Goal: Task Accomplishment & Management: Complete application form

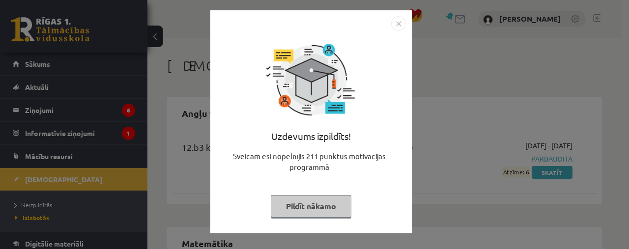
click at [332, 211] on button "Pildīt nākamo" at bounding box center [311, 206] width 81 height 23
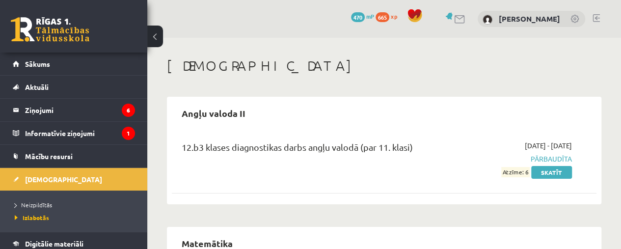
click at [159, 37] on button at bounding box center [155, 37] width 16 height 22
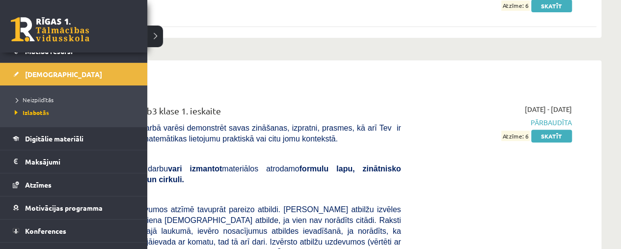
scroll to position [106, 0]
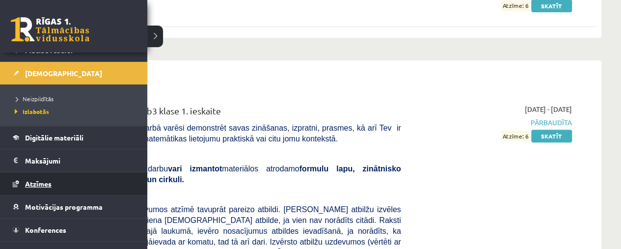
click at [47, 181] on span "Atzīmes" at bounding box center [38, 183] width 27 height 9
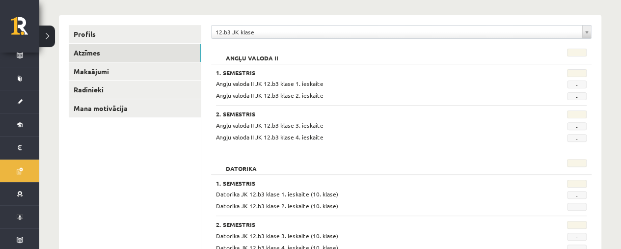
scroll to position [133, 0]
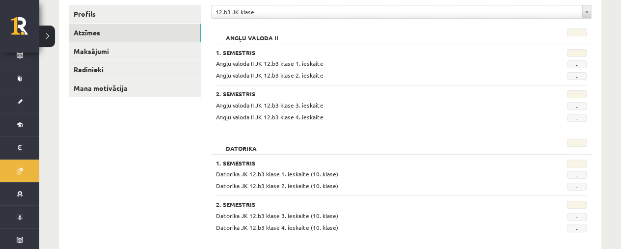
click at [382, 19] on div "**********" at bounding box center [401, 14] width 381 height 19
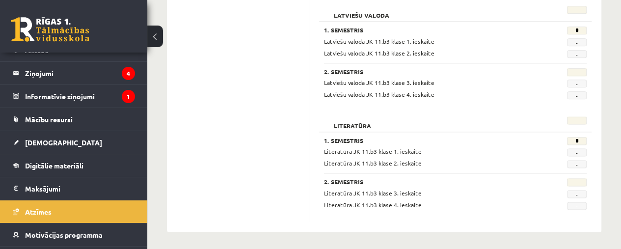
scroll to position [37, 0]
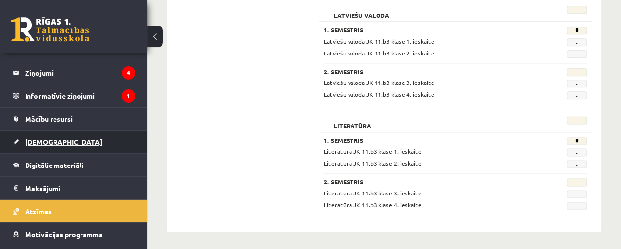
click at [43, 149] on link "[DEMOGRAPHIC_DATA]" at bounding box center [74, 142] width 122 height 23
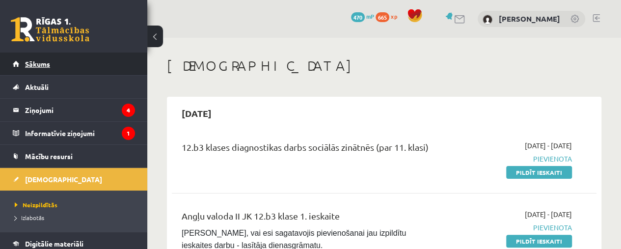
click at [77, 60] on link "Sākums" at bounding box center [74, 64] width 122 height 23
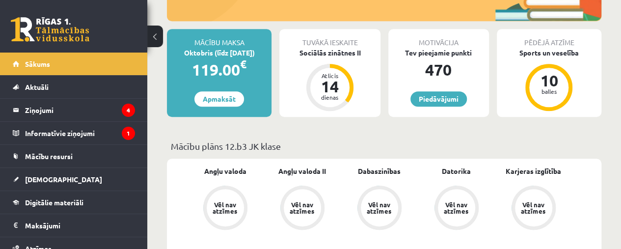
scroll to position [220, 0]
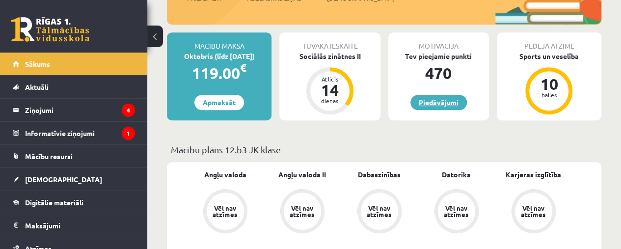
click at [429, 101] on link "Piedāvājumi" at bounding box center [439, 102] width 56 height 15
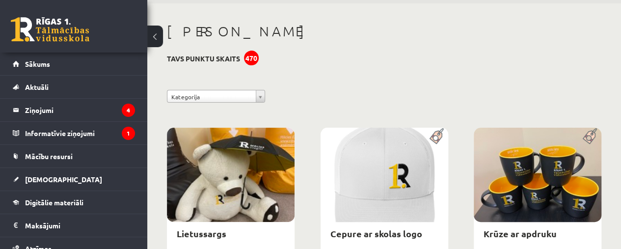
scroll to position [7, 0]
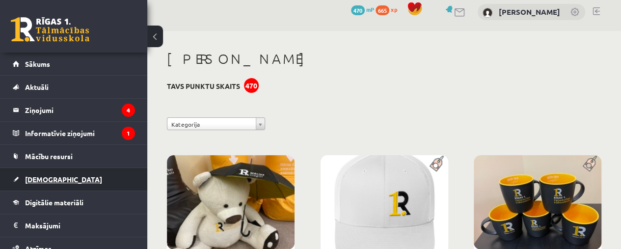
click at [59, 169] on link "[DEMOGRAPHIC_DATA]" at bounding box center [74, 179] width 122 height 23
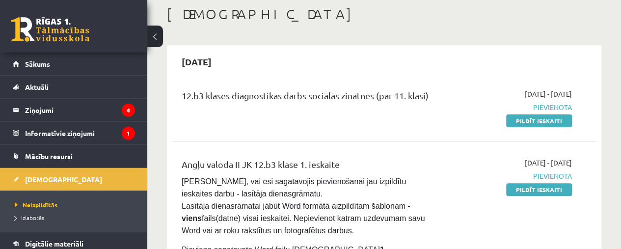
scroll to position [50, 0]
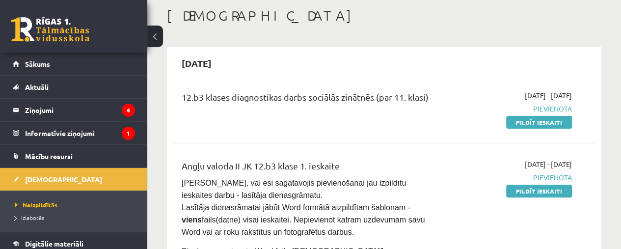
click at [487, 57] on div "2025-09-30" at bounding box center [384, 63] width 425 height 23
click at [451, 160] on div "2025-09-01 - 2025-09-30 Pievienota Pildīt ieskaiti" at bounding box center [511, 233] width 135 height 149
click at [535, 123] on link "Pildīt ieskaiti" at bounding box center [539, 122] width 66 height 13
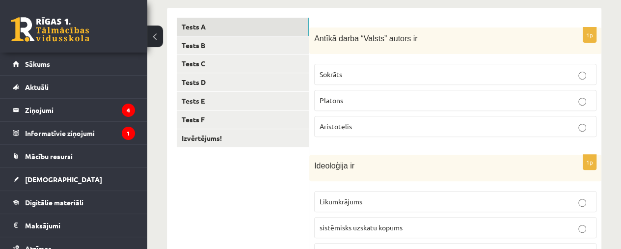
scroll to position [154, 0]
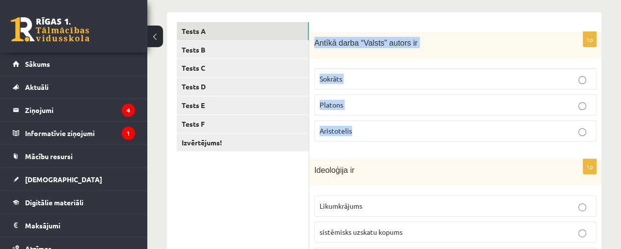
drag, startPoint x: 312, startPoint y: 41, endPoint x: 404, endPoint y: 135, distance: 131.3
click at [404, 135] on div "1p Antīkā darba “Valsts” autors ir Sokrāts [PERSON_NAME]" at bounding box center [455, 91] width 292 height 118
copy div "Antīkā darba “Valsts” autors ir Sokrāts Platons Aristotelis"
click at [346, 126] on span "Aristotelis" at bounding box center [336, 130] width 32 height 9
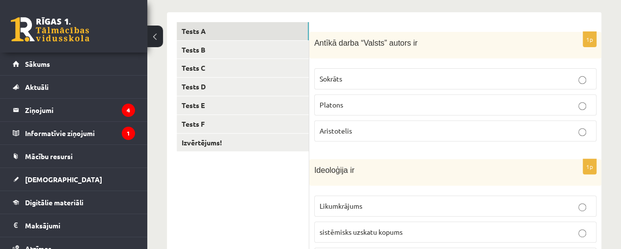
click at [367, 106] on p "Platons" at bounding box center [456, 105] width 272 height 10
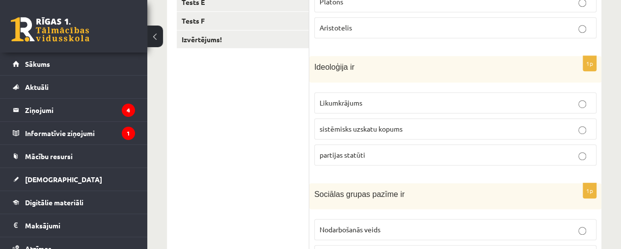
scroll to position [276, 0]
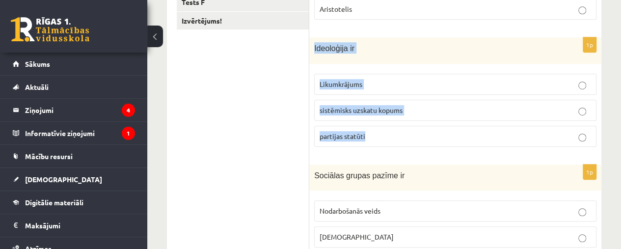
drag, startPoint x: 310, startPoint y: 43, endPoint x: 412, endPoint y: 122, distance: 129.5
click at [412, 122] on div "1p Ideoloģija ir Likumkrājums sistēmisks uzskatu kopums partijas statūti" at bounding box center [455, 95] width 292 height 117
copy div "Ideoloģija ir Likumkrājums sistēmisks uzskatu kopums partijas statūti"
click at [395, 112] on p "sistēmisks uzskatu kopums" at bounding box center [456, 110] width 272 height 10
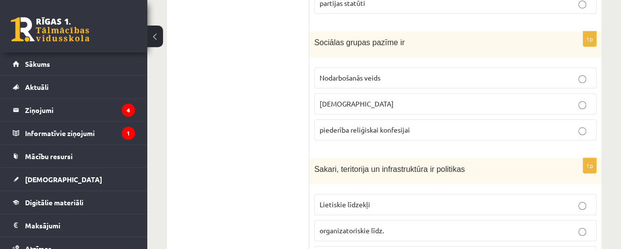
scroll to position [404, 0]
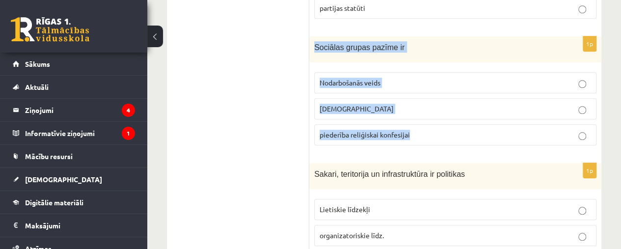
drag, startPoint x: 310, startPoint y: 44, endPoint x: 442, endPoint y: 137, distance: 161.3
click at [442, 137] on div "1p Sociālas grupas pazīme ir Nodarbošanās veids individuālisms piederība reliģi…" at bounding box center [455, 94] width 292 height 117
copy div "Sociālas grupas pazīme ir Nodarbošanās veids individuālisms piederība reliģiska…"
click at [394, 62] on div "1p Sociālas grupas pazīme ir Nodarbošanās veids individuālisms piederība reliģi…" at bounding box center [455, 94] width 292 height 117
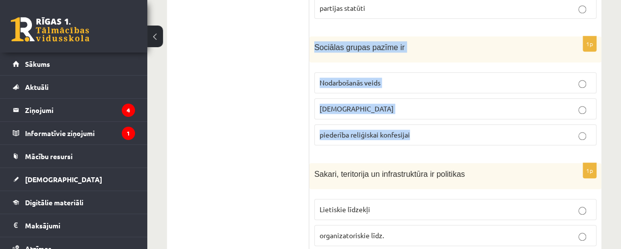
click at [391, 86] on label "Nodarbošanās veids" at bounding box center [455, 82] width 282 height 21
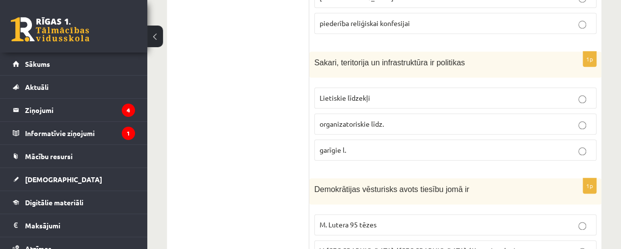
scroll to position [517, 0]
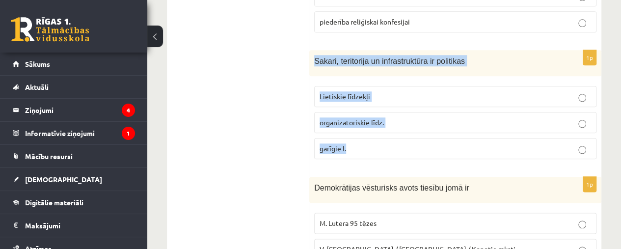
drag, startPoint x: 311, startPoint y: 57, endPoint x: 368, endPoint y: 157, distance: 114.8
click at [368, 157] on div "1p Sakari, teritorija un infrastruktūra ir politikas Lietiskie līdzekļi organiz…" at bounding box center [455, 108] width 292 height 117
copy div "Sakari, teritorija un infrastruktūra ir politikas Lietiskie līdzekļi organizato…"
click at [348, 119] on span "organizatoriskie līdz." at bounding box center [352, 122] width 64 height 9
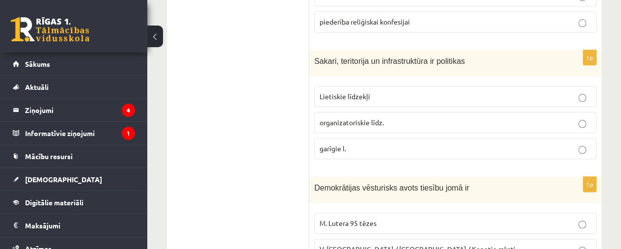
scroll to position [585, 0]
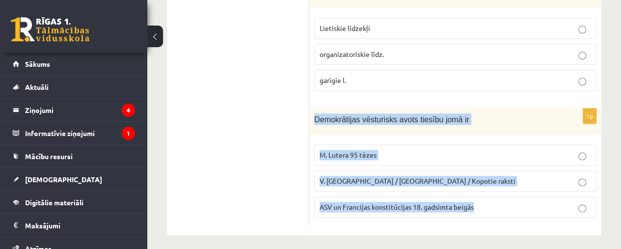
drag, startPoint x: 313, startPoint y: 111, endPoint x: 499, endPoint y: 213, distance: 211.8
click at [499, 213] on div "1p Demokrātijas vēsturisks avots tiesību jomā ir M. Lutera 95 tēzes V. Ļeņina /…" at bounding box center [455, 167] width 292 height 117
copy div "Demokrātijas vēsturisks avots tiesību jomā ir M. Lutera 95 tēzes V. Ļeņina / Uļ…"
click at [434, 196] on label "ASV un Francijas konstitūcijas 18. gadsimta beigās" at bounding box center [455, 206] width 282 height 21
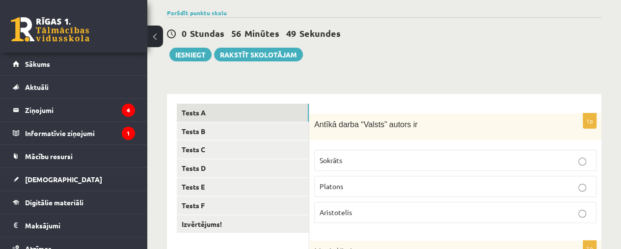
scroll to position [79, 0]
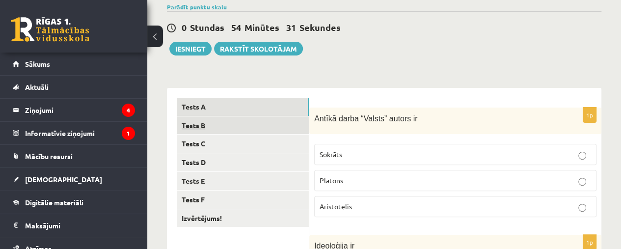
click at [227, 124] on link "Tests B" at bounding box center [243, 125] width 132 height 18
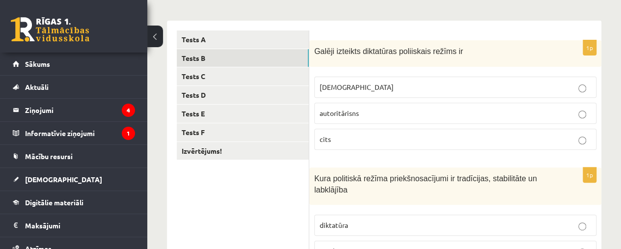
scroll to position [153, 0]
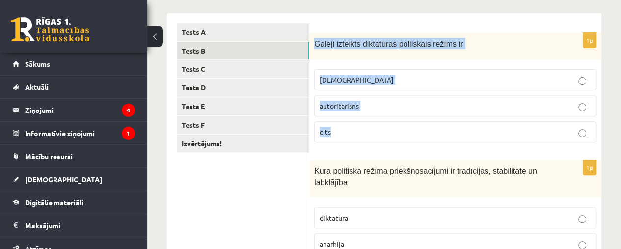
drag, startPoint x: 314, startPoint y: 43, endPoint x: 387, endPoint y: 135, distance: 117.5
click at [387, 135] on div "1p Galēji izteikts diktatūras poliiskais režīms ir totalitārisms autoritārisns …" at bounding box center [455, 92] width 292 height 118
copy div "Galēji izteikts diktatūras poliiskais režīms ir totalitārisms autoritārisns cits"
click at [365, 79] on p "totalitārisms" at bounding box center [456, 80] width 272 height 10
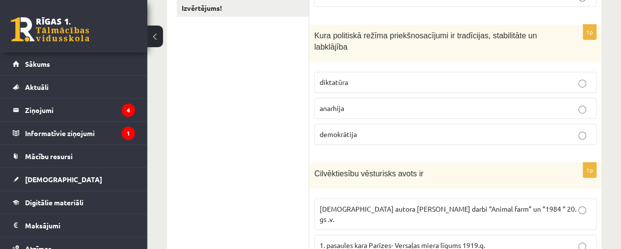
scroll to position [299, 0]
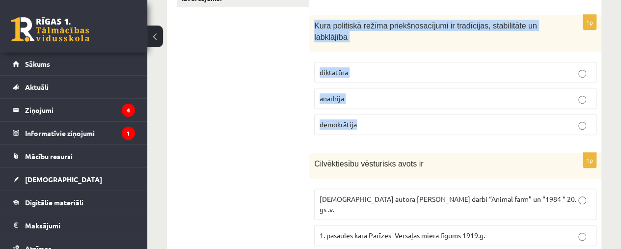
drag, startPoint x: 312, startPoint y: 19, endPoint x: 410, endPoint y: 126, distance: 144.6
click at [410, 126] on div "1p Kura politiskā režīma priekšnosacījumi ir tradīcijas, stabilitāte un labklāj…" at bounding box center [455, 79] width 292 height 128
copy div "Kura politiskā režīma priekšnosacījumi ir tradīcijas, stabilitāte un labklājība…"
click at [351, 125] on span "demokrātija" at bounding box center [338, 124] width 37 height 9
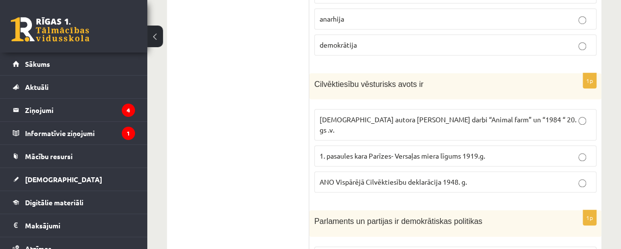
scroll to position [376, 0]
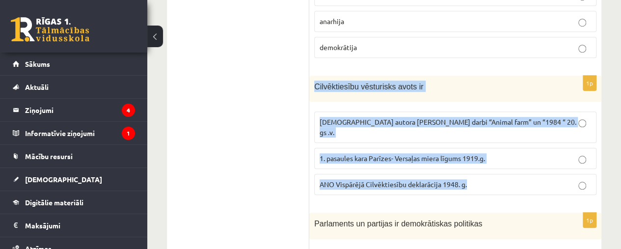
drag, startPoint x: 311, startPoint y: 83, endPoint x: 497, endPoint y: 163, distance: 202.4
click at [497, 163] on div "1p Cilvēktiesību vēsturisks avots ir Angļu autora George Orwell darbi “Animal f…" at bounding box center [455, 139] width 292 height 127
copy div "Cilvēktiesību vēsturisks avots ir Angļu autora George Orwell darbi “Animal farm…"
click at [451, 176] on label "ANO Vispārējā Cilvēktiesību deklarācija 1948. g." at bounding box center [455, 184] width 282 height 21
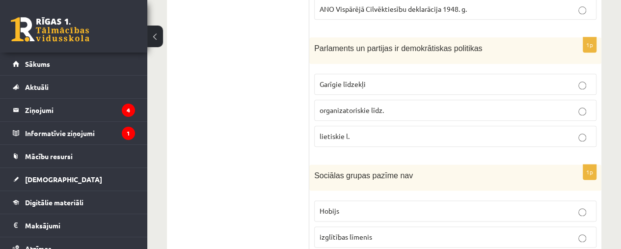
scroll to position [547, 0]
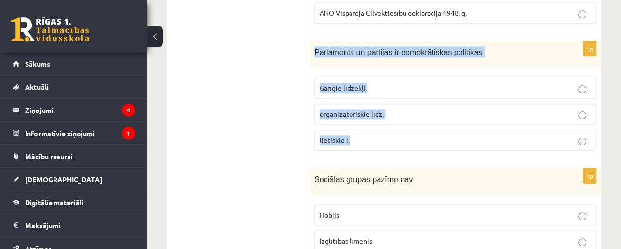
drag, startPoint x: 314, startPoint y: 33, endPoint x: 457, endPoint y: 116, distance: 164.8
click at [457, 116] on div "1p Parlaments un partijas ir demokrātiskas politikas Garīgie līdzekļi organizat…" at bounding box center [455, 99] width 292 height 117
copy div "Parlaments un partijas ir demokrātiskas politikas Garīgie līdzekļi organizatori…"
click at [492, 109] on p "organizatoriskie līdz." at bounding box center [456, 114] width 272 height 10
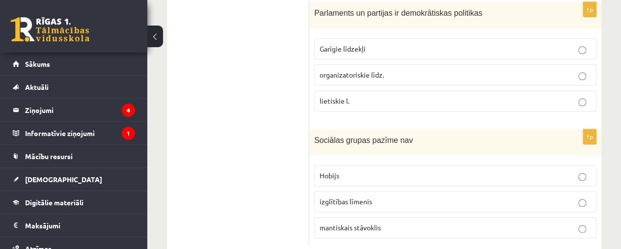
scroll to position [597, 0]
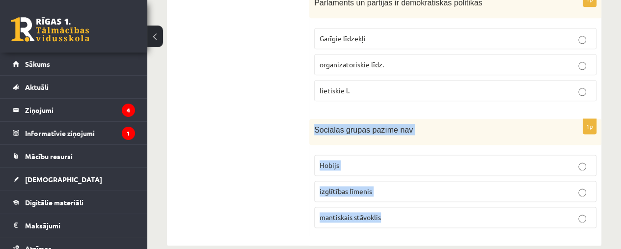
drag, startPoint x: 310, startPoint y: 112, endPoint x: 427, endPoint y: 198, distance: 145.4
click at [427, 198] on div "1p Sociālas grupas pazīme nav Hobijs izglītības līmenis mantiskais stāvoklis" at bounding box center [455, 177] width 292 height 117
copy div "Sociālas grupas pazīme nav Hobijs izglītības līmenis mantiskais stāvoklis"
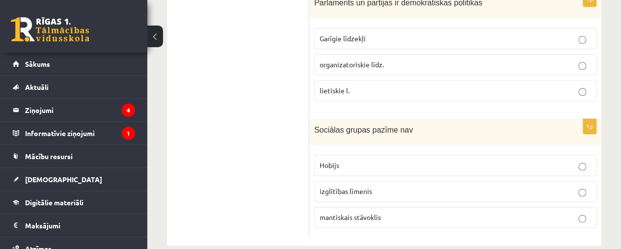
click at [412, 160] on p "Hobijs" at bounding box center [456, 165] width 272 height 10
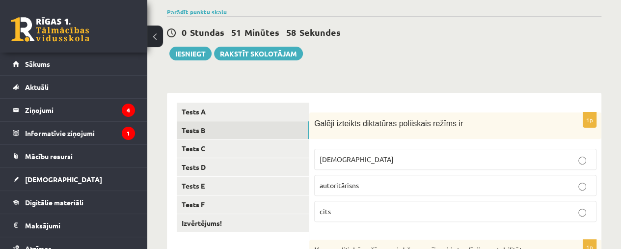
scroll to position [75, 0]
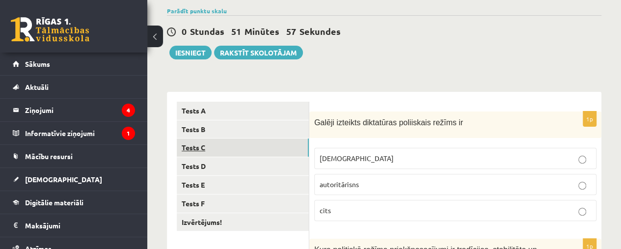
click at [237, 140] on link "Tests C" at bounding box center [243, 147] width 132 height 18
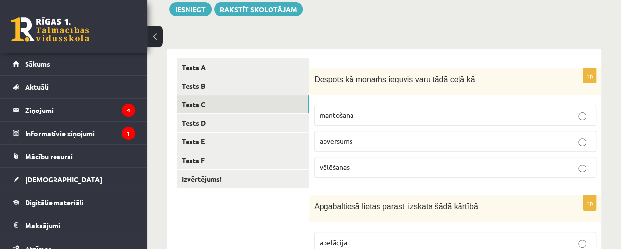
scroll to position [119, 0]
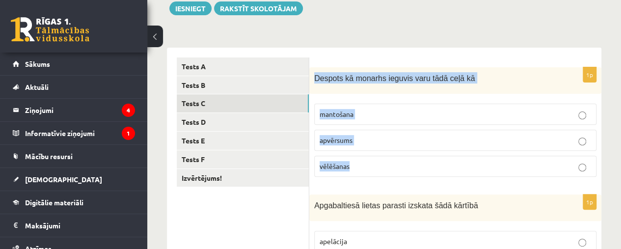
drag, startPoint x: 312, startPoint y: 76, endPoint x: 379, endPoint y: 166, distance: 112.0
click at [379, 166] on div "1p Despots kā monarhs ieguvis varu tādā ceļā kā mantošana apvērsums vēlēšanas" at bounding box center [455, 126] width 292 height 118
click at [360, 141] on p "apvērsums" at bounding box center [456, 140] width 272 height 10
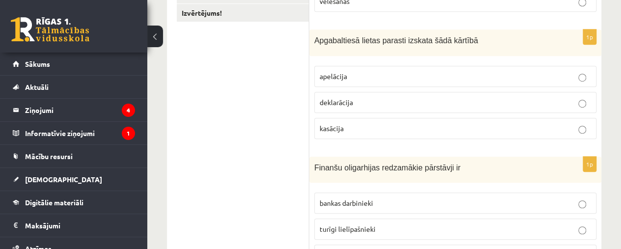
scroll to position [286, 0]
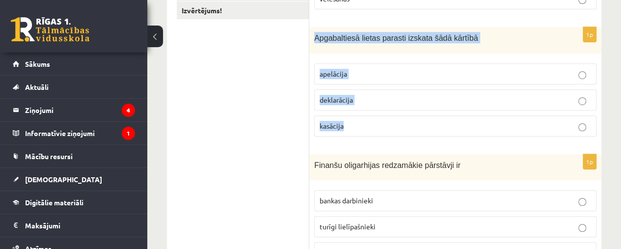
drag, startPoint x: 311, startPoint y: 32, endPoint x: 380, endPoint y: 129, distance: 118.7
click at [380, 129] on div "1p Apgabaltiesā lietas parasti izskata šādā kārtībā apelācija deklarācija kasāc…" at bounding box center [455, 85] width 292 height 117
click at [409, 73] on p "apelācija" at bounding box center [456, 74] width 272 height 10
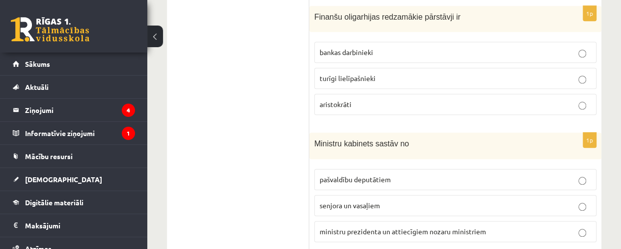
scroll to position [441, 0]
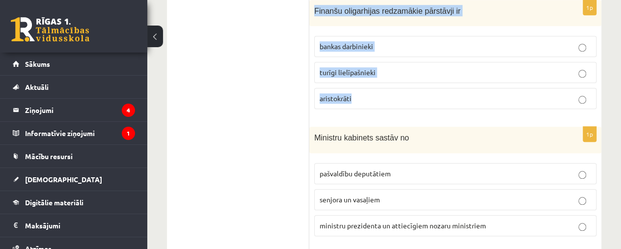
drag, startPoint x: 311, startPoint y: 6, endPoint x: 401, endPoint y: 88, distance: 121.3
click at [401, 88] on div "1p Finanšu oligarhijas redzamākie pārstāvji ir bankas darbinieki turīgi lielīpa…" at bounding box center [455, 58] width 292 height 117
click at [417, 68] on p "turīgi lielīpašnieki" at bounding box center [456, 72] width 272 height 10
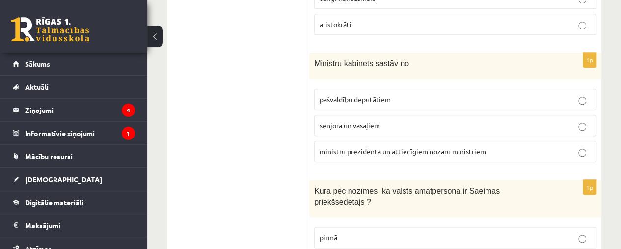
scroll to position [526, 0]
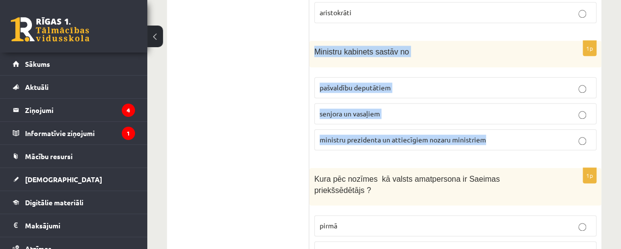
drag, startPoint x: 315, startPoint y: 47, endPoint x: 530, endPoint y: 129, distance: 230.4
click at [530, 129] on div "1p Ministru kabinets sastāv no pašvaldību deputātiem senjora un vasaļiem minist…" at bounding box center [455, 100] width 292 height 118
click at [377, 139] on span "ministru prezidenta un attiecīgiem nozaru ministriem" at bounding box center [403, 139] width 166 height 9
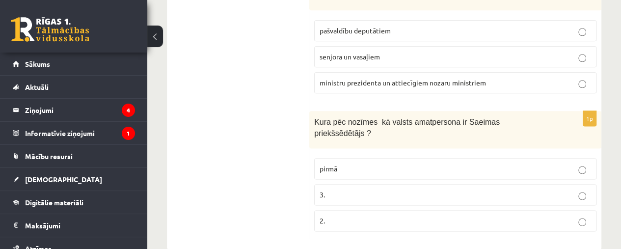
scroll to position [586, 0]
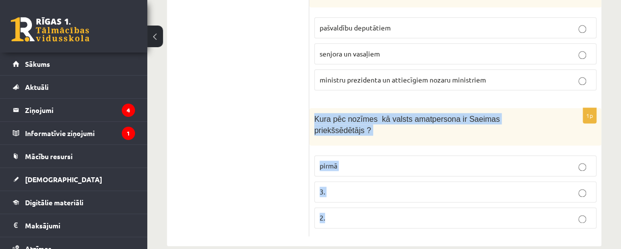
drag, startPoint x: 311, startPoint y: 111, endPoint x: 421, endPoint y: 208, distance: 146.2
click at [421, 208] on div "1p Kura pēc nozīmes kā valsts amatpersona ir Saeimas priekšsēdētājs ? pirmā 3. …" at bounding box center [455, 172] width 292 height 128
click at [356, 187] on p "3." at bounding box center [456, 192] width 272 height 10
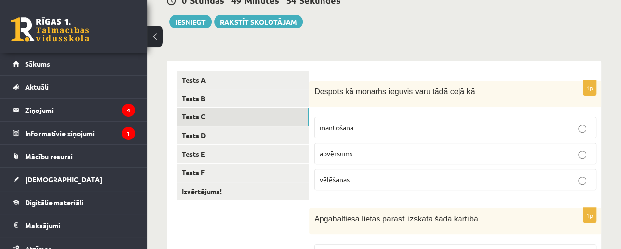
scroll to position [119, 0]
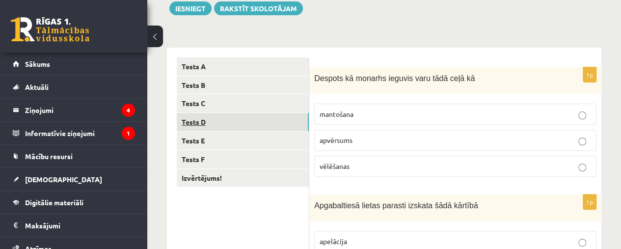
click at [221, 116] on link "Tests D" at bounding box center [243, 122] width 132 height 18
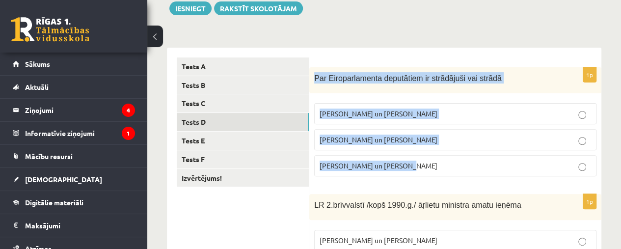
drag, startPoint x: 314, startPoint y: 74, endPoint x: 451, endPoint y: 163, distance: 163.3
click at [451, 163] on div "1p Par Eiroparlamenta deputātiem ir strādājuši vai strādā V. Koziols un A. Kalv…" at bounding box center [455, 125] width 292 height 117
click at [369, 142] on span "I. Vaidere un N. Ušakovs" at bounding box center [379, 139] width 118 height 9
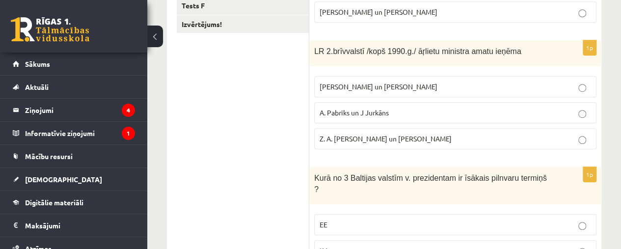
scroll to position [278, 0]
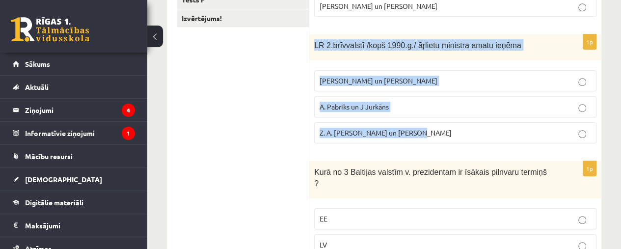
drag, startPoint x: 313, startPoint y: 45, endPoint x: 450, endPoint y: 133, distance: 162.4
click at [450, 133] on div "1p LR 2.brīvvalstī /kopš 1990.g./ āŗlietu ministra amatu ieņēma A. Pinočets un …" at bounding box center [455, 92] width 292 height 117
click at [408, 102] on p "A. Pabriks un J Jurkāns" at bounding box center [456, 107] width 272 height 10
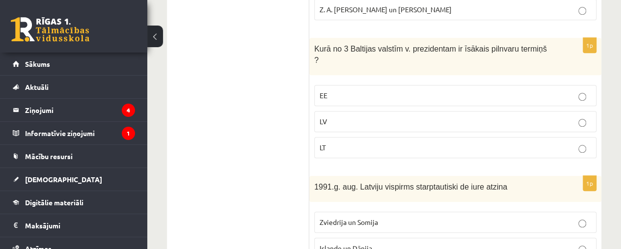
scroll to position [403, 0]
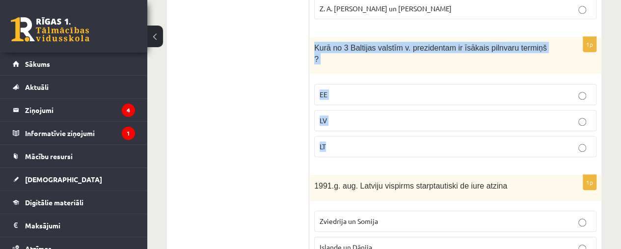
drag, startPoint x: 309, startPoint y: 43, endPoint x: 404, endPoint y: 145, distance: 139.4
click at [404, 145] on div "1p Kurā no 3 Baltijas valstīm v. prezidentam ir īsākais pilnvaru termiņš ? EE L…" at bounding box center [455, 101] width 292 height 128
click at [360, 112] on label "LV" at bounding box center [455, 120] width 282 height 21
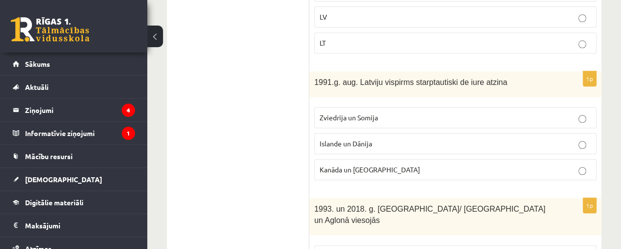
scroll to position [512, 0]
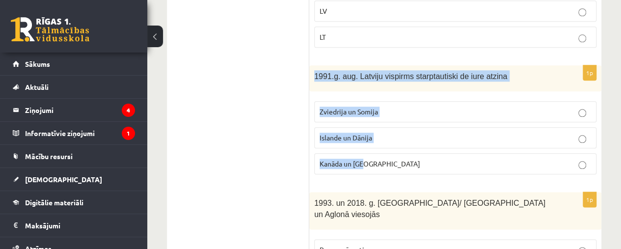
drag, startPoint x: 310, startPoint y: 59, endPoint x: 435, endPoint y: 148, distance: 152.8
click at [435, 148] on div "1p 1991.g. aug. Latviju vispirms starptautiski de iure atzina Zviedrija un Somi…" at bounding box center [455, 123] width 292 height 117
click at [389, 159] on fieldset "Zviedrija un Somija Islande un Dānija Kanāda un ASV" at bounding box center [455, 136] width 282 height 81
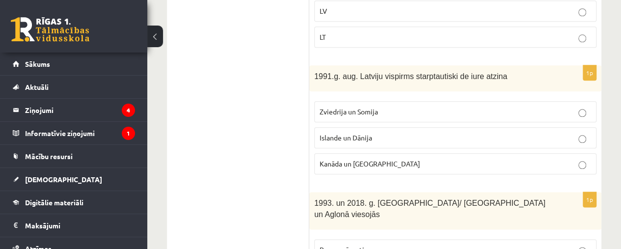
click at [389, 155] on label "Kanāda un ASV" at bounding box center [455, 163] width 282 height 21
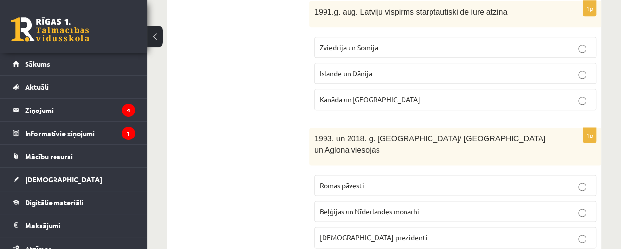
scroll to position [580, 0]
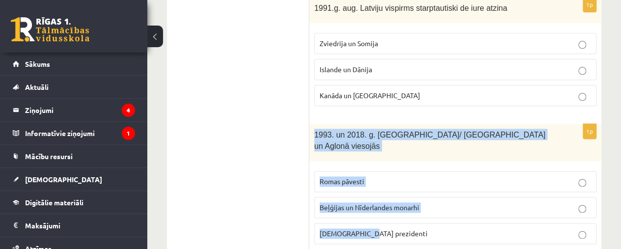
drag, startPoint x: 310, startPoint y: 117, endPoint x: 414, endPoint y: 202, distance: 134.4
click at [414, 202] on div "1p 1993. un 2018. g. Latvijā/ Rīgā un Aglonā viesojās Romas pāvesti Beļģijas un…" at bounding box center [455, 188] width 292 height 128
click at [355, 177] on span "Romas pāvesti" at bounding box center [342, 181] width 45 height 9
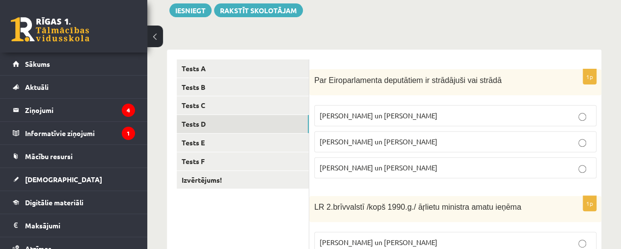
scroll to position [118, 0]
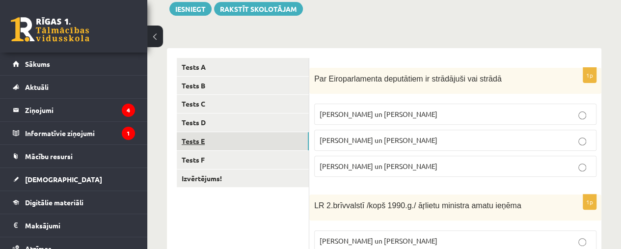
click at [200, 138] on link "Tests E" at bounding box center [243, 141] width 132 height 18
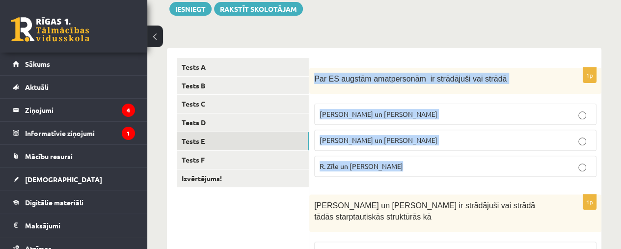
drag, startPoint x: 314, startPoint y: 77, endPoint x: 444, endPoint y: 162, distance: 154.7
click at [444, 162] on div "1p Par ES augstām amatpersonām ir strādājuši vai strādā M. Zālīte un Z. Liepiņš…" at bounding box center [455, 126] width 292 height 117
click at [363, 161] on p "R. Zīle un V.Dombrovskis" at bounding box center [456, 166] width 272 height 10
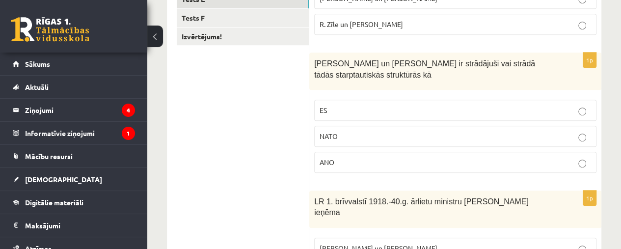
scroll to position [268, 0]
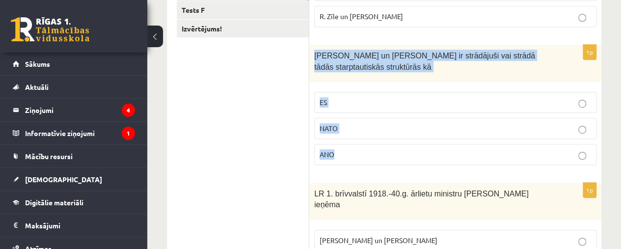
drag, startPoint x: 312, startPoint y: 53, endPoint x: 395, endPoint y: 146, distance: 124.2
click at [395, 146] on div "1p S. Kalniete un V. Dombrovskis ir strādājuši vai strādā tādās starptautiskās …" at bounding box center [455, 109] width 292 height 128
click at [347, 99] on p "ES" at bounding box center [456, 102] width 272 height 10
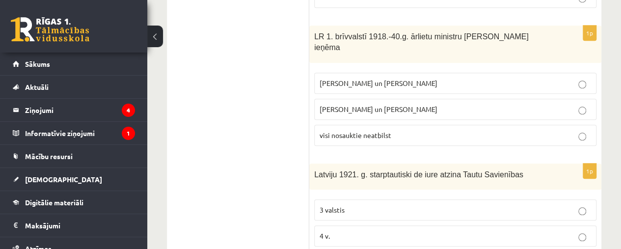
scroll to position [424, 0]
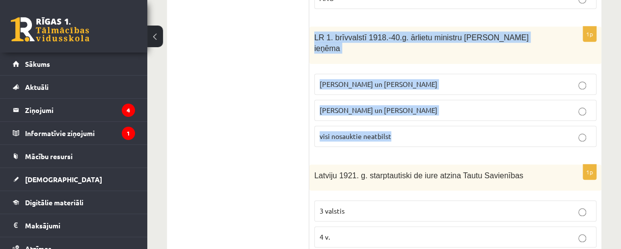
drag, startPoint x: 309, startPoint y: 33, endPoint x: 446, endPoint y: 137, distance: 171.7
click at [446, 137] on div "1p LR 1. brīvvalstī 1918.-40.g. ārlietu ministru amatu ieņēma Z. Meierovics un …" at bounding box center [455, 91] width 292 height 128
click at [366, 80] on span "Z. Meierovics un V. Munters" at bounding box center [379, 84] width 118 height 9
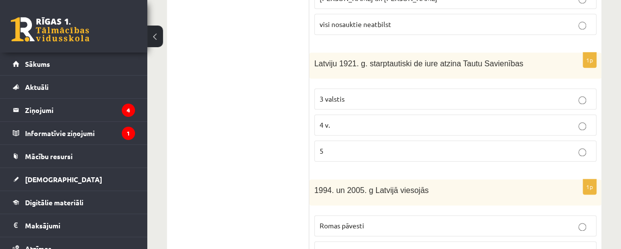
scroll to position [537, 0]
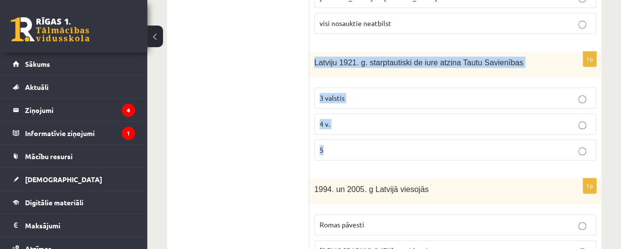
drag, startPoint x: 313, startPoint y: 48, endPoint x: 359, endPoint y: 141, distance: 103.4
click at [359, 141] on div "1p Latviju 1921. g. starptautiski de iure atzina Tautu Savienības 3 valstis 4 v…" at bounding box center [455, 110] width 292 height 117
click at [367, 145] on p "5" at bounding box center [456, 150] width 272 height 10
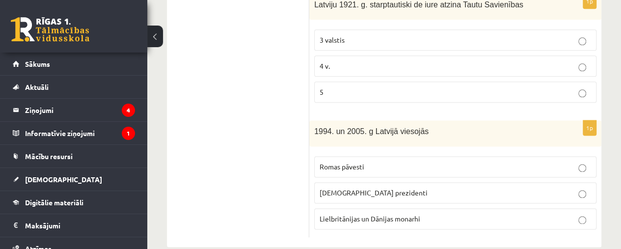
scroll to position [596, 0]
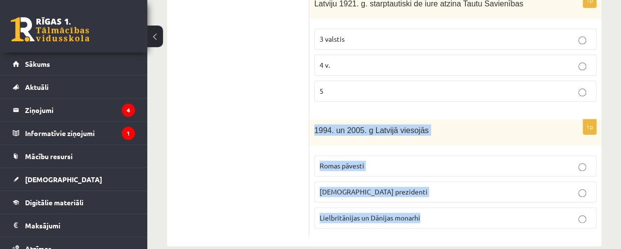
drag, startPoint x: 312, startPoint y: 111, endPoint x: 447, endPoint y: 195, distance: 158.8
click at [447, 195] on div "1p 1994. un 2005. g Latvijā viesojās Romas pāvesti ASV prezidenti Lielbritānija…" at bounding box center [455, 177] width 292 height 117
click at [414, 155] on label "Romas pāvesti" at bounding box center [455, 165] width 282 height 21
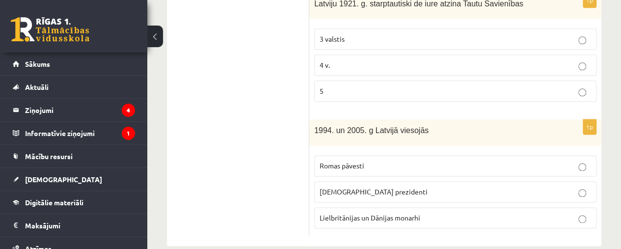
click at [393, 187] on p "ASV prezidenti" at bounding box center [456, 192] width 272 height 10
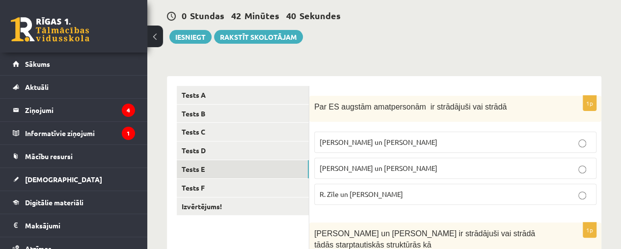
scroll to position [101, 0]
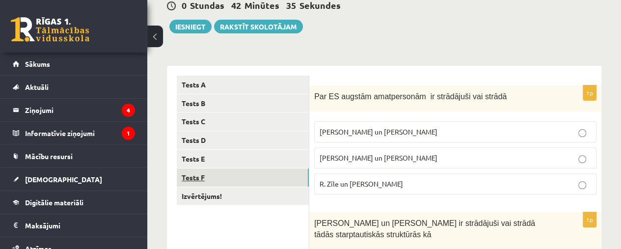
click at [204, 177] on link "Tests F" at bounding box center [243, 177] width 132 height 18
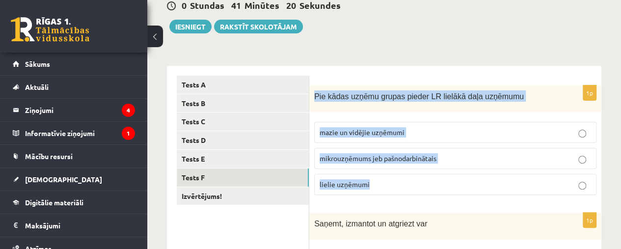
drag, startPoint x: 312, startPoint y: 94, endPoint x: 405, endPoint y: 176, distance: 123.5
click at [405, 176] on div "1p Pie kādas uzņēmu grupas pieder LR lielākā daļa uzņēmumu mazie un vidējie uzņ…" at bounding box center [455, 144] width 292 height 118
click at [364, 129] on span "mazie un vidējie uzņēmumi" at bounding box center [362, 132] width 85 height 9
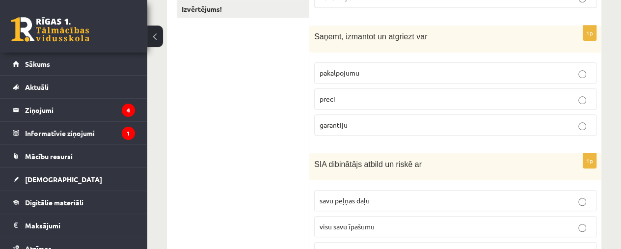
scroll to position [289, 0]
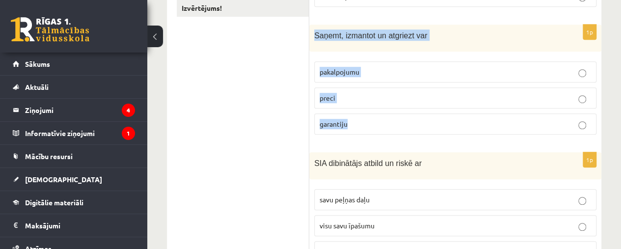
drag, startPoint x: 312, startPoint y: 32, endPoint x: 379, endPoint y: 131, distance: 119.6
click at [379, 131] on div "1p Saņemt, izmantot un atgriezt var pakalpojumu preci garantiju" at bounding box center [455, 84] width 292 height 118
click at [371, 97] on p "preci" at bounding box center [456, 98] width 272 height 10
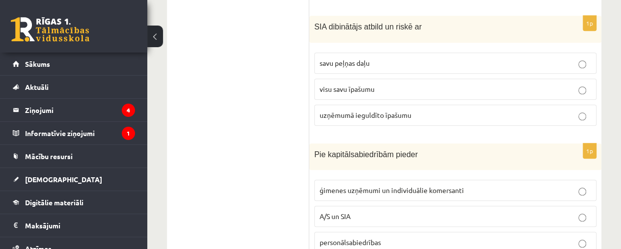
scroll to position [421, 0]
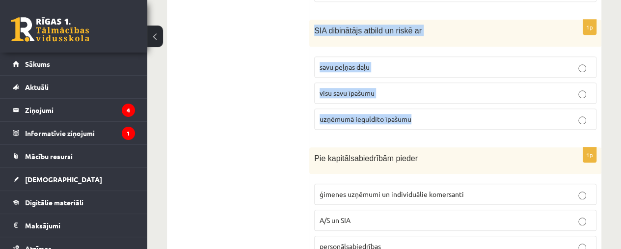
drag, startPoint x: 312, startPoint y: 24, endPoint x: 466, endPoint y: 107, distance: 174.5
click at [466, 107] on div "1p SIA dibinātājs atbild un riskē ar savu peļņas daļu visu savu īpašumu uzņēmum…" at bounding box center [455, 79] width 292 height 118
click at [349, 114] on span "uzņēmumā ieguldīto īpašumu" at bounding box center [366, 118] width 92 height 9
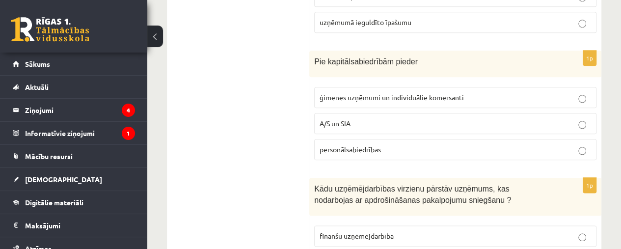
scroll to position [517, 0]
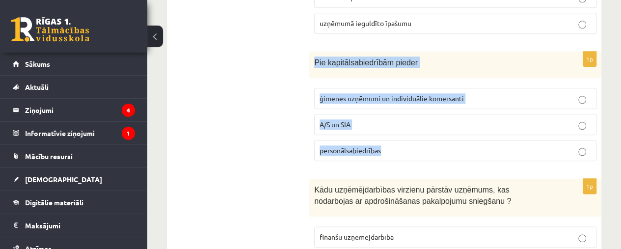
drag, startPoint x: 314, startPoint y: 56, endPoint x: 434, endPoint y: 137, distance: 144.7
click at [434, 137] on div "1p Pie kapitālsabiedrībām pieder ģimenes uzņēmumi un individuālie komersanti A/…" at bounding box center [455, 111] width 292 height 118
click at [348, 120] on span "A/S un SIA" at bounding box center [335, 124] width 31 height 9
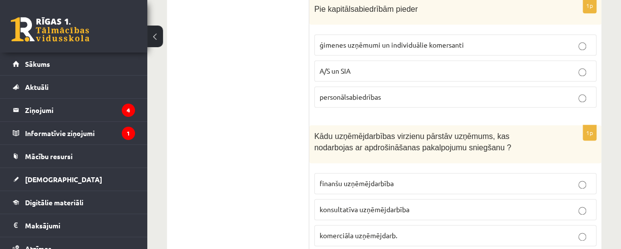
scroll to position [599, 0]
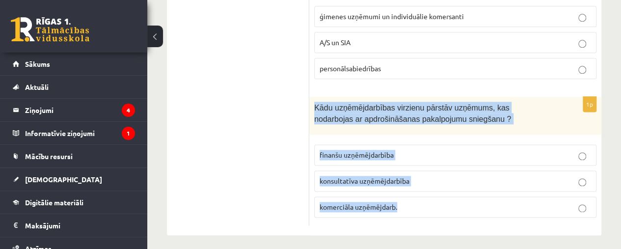
drag, startPoint x: 310, startPoint y: 100, endPoint x: 506, endPoint y: 223, distance: 231.8
click at [335, 144] on label "finanšu uzņēmējdarbība" at bounding box center [455, 154] width 282 height 21
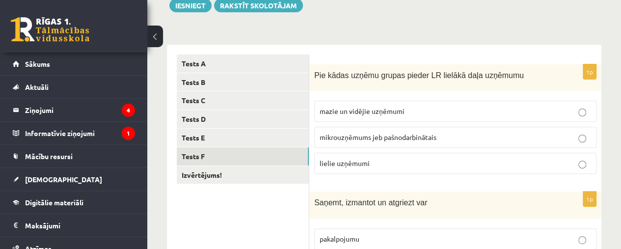
scroll to position [125, 0]
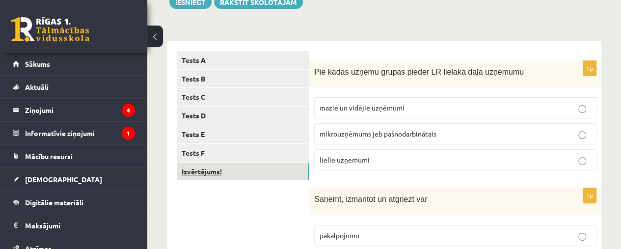
click at [207, 169] on link "Izvērtējums!" at bounding box center [243, 172] width 132 height 18
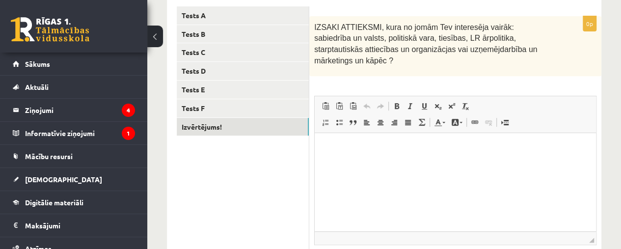
scroll to position [169, 0]
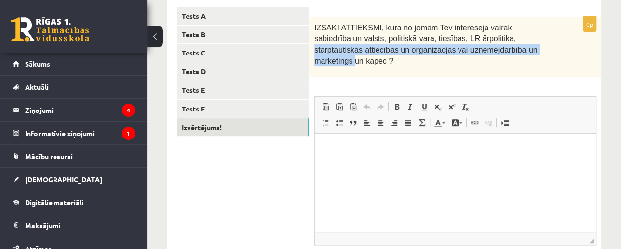
drag, startPoint x: 451, startPoint y: 36, endPoint x: 466, endPoint y: 57, distance: 25.7
click at [466, 57] on div "IZSAKI ATTIEKSMI, kura no jomām Tev interesēja vairāk: sabiedrība un valsts, po…" at bounding box center [455, 47] width 292 height 60
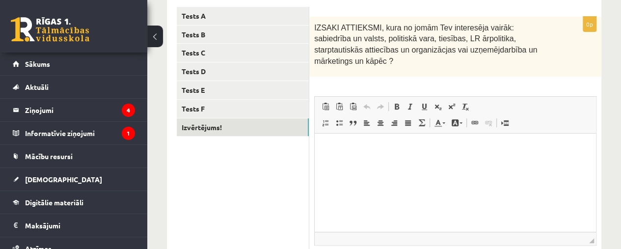
click at [419, 38] on span "IZSAKI ATTIEKSMI, kura no jomām Tev interesēja vairāk: sabiedrība un valsts, po…" at bounding box center [425, 45] width 223 height 42
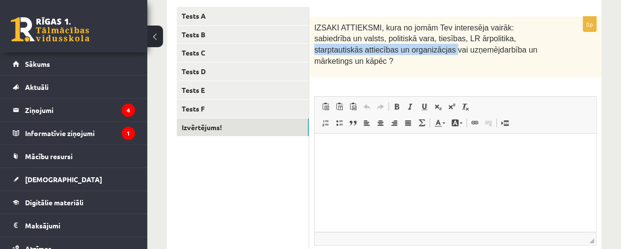
drag, startPoint x: 453, startPoint y: 37, endPoint x: 355, endPoint y: 55, distance: 99.3
click at [355, 55] on div "IZSAKI ATTIEKSMI, kura no jomām Tev interesēja vairāk: sabiedrība un valsts, po…" at bounding box center [455, 47] width 292 height 60
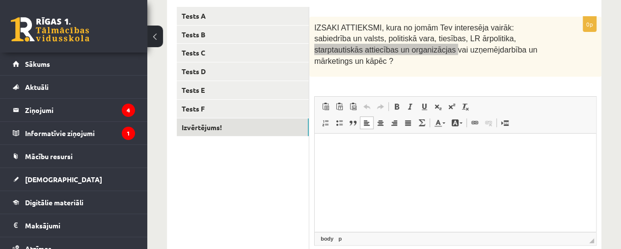
click at [346, 145] on p "Bagātinātā teksta redaktors, wiswyg-editor-user-answer-47024745913860" at bounding box center [456, 148] width 262 height 10
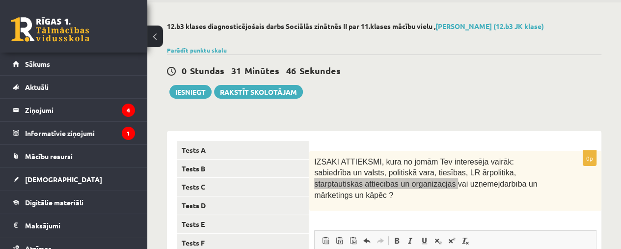
scroll to position [23, 0]
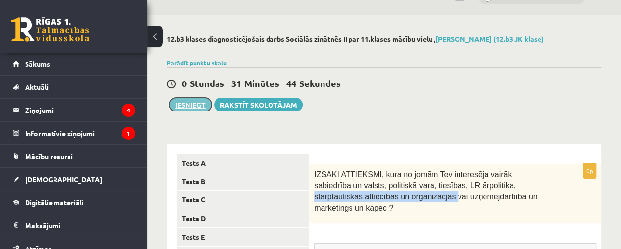
click at [194, 101] on button "Iesniegt" at bounding box center [190, 105] width 42 height 14
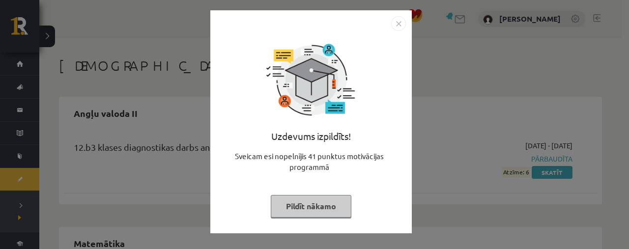
click at [395, 28] on img "Close" at bounding box center [398, 23] width 15 height 15
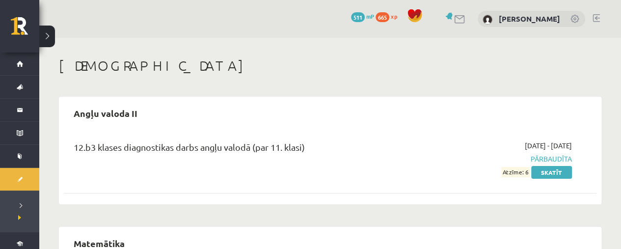
click at [219, 103] on div "Angļu valoda II" at bounding box center [330, 113] width 533 height 23
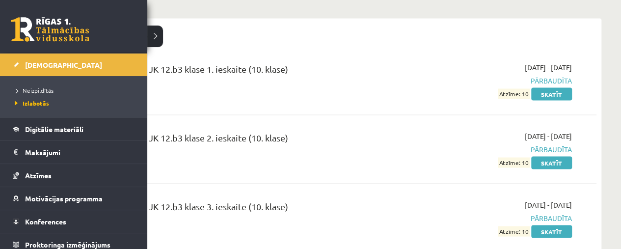
scroll to position [119, 0]
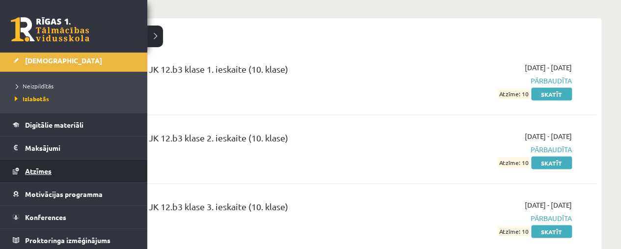
click at [74, 163] on link "Atzīmes" at bounding box center [74, 171] width 122 height 23
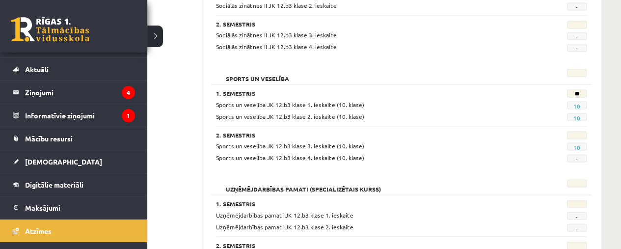
scroll to position [22, 0]
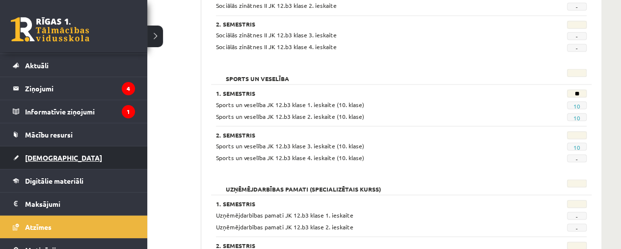
click at [40, 157] on span "[DEMOGRAPHIC_DATA]" at bounding box center [63, 157] width 77 height 9
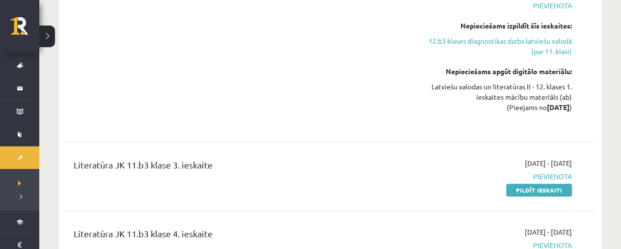
scroll to position [4224, 0]
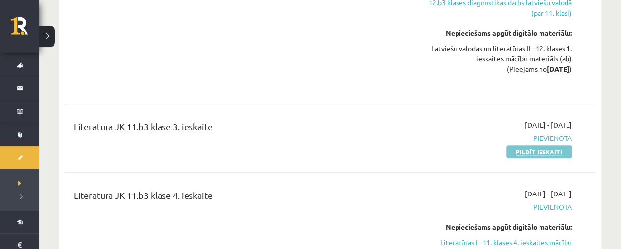
click at [537, 145] on link "Pildīt ieskaiti" at bounding box center [539, 151] width 66 height 13
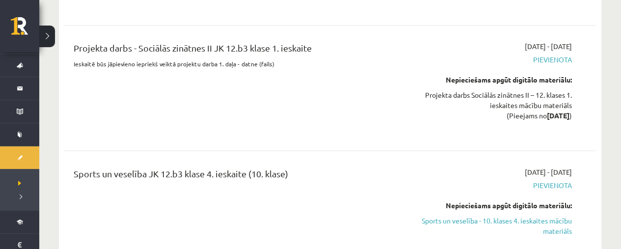
scroll to position [4500, 0]
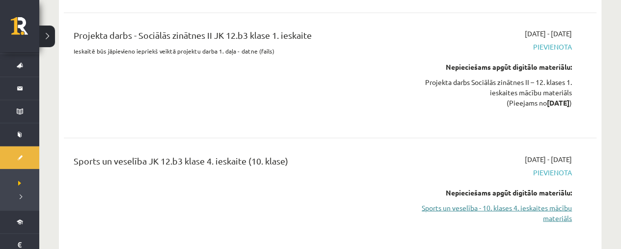
click at [534, 202] on link "Sports un veselība - 10. klases 4. ieskaites mācību materiāls" at bounding box center [494, 212] width 156 height 21
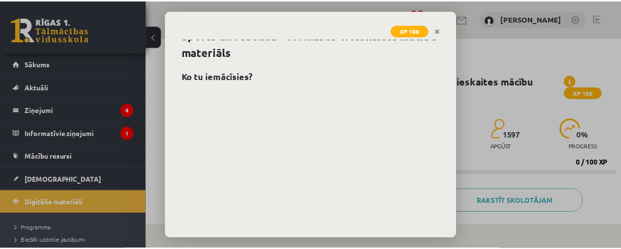
scroll to position [69, 0]
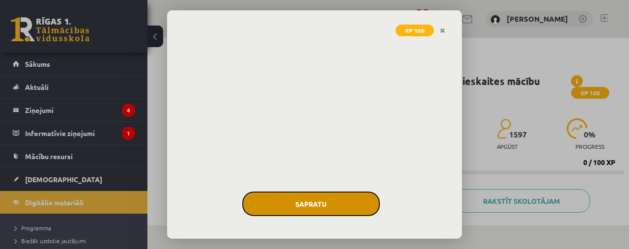
click at [349, 197] on button "Sapratu" at bounding box center [311, 204] width 138 height 25
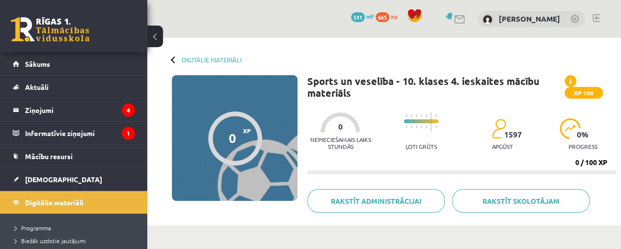
click at [154, 36] on button at bounding box center [155, 37] width 16 height 22
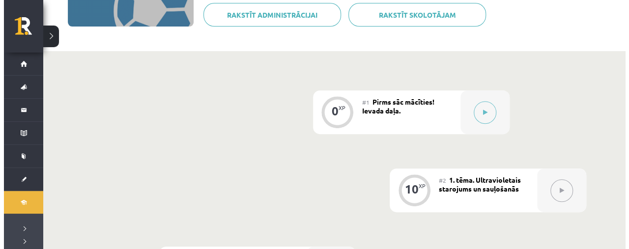
scroll to position [158, 0]
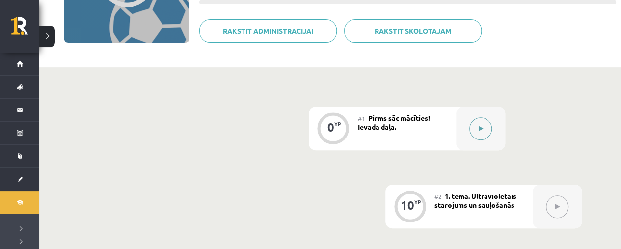
click at [474, 127] on button at bounding box center [480, 128] width 23 height 23
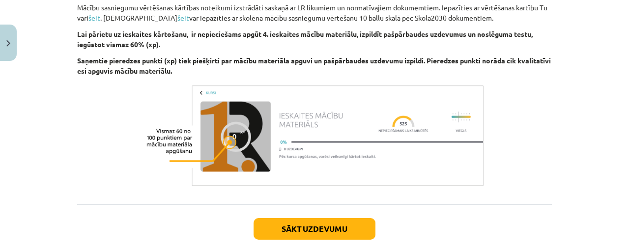
scroll to position [870, 0]
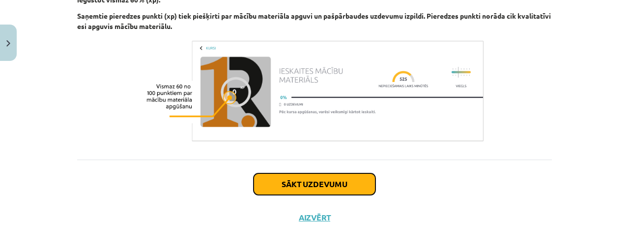
click at [310, 192] on button "Sākt uzdevumu" at bounding box center [314, 184] width 122 height 22
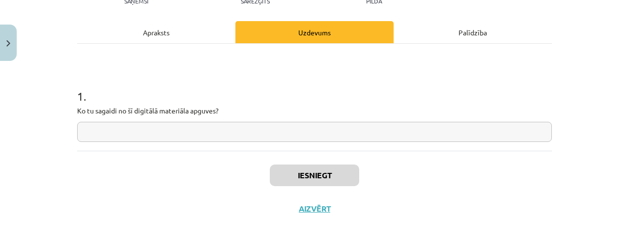
scroll to position [122, 0]
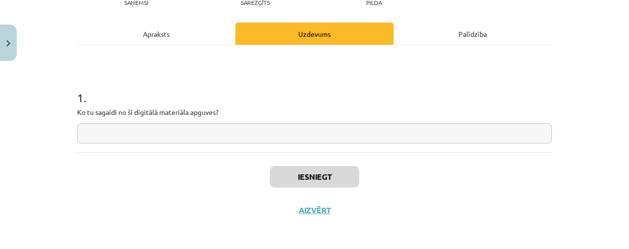
click at [184, 138] on input "text" at bounding box center [314, 133] width 474 height 20
drag, startPoint x: 156, startPoint y: 49, endPoint x: 157, endPoint y: 38, distance: 11.3
click at [157, 38] on div "Apraksts Uzdevums Palīdzība 1 . Ko tu sagaidi no šī digitālā materiāla apguves?" at bounding box center [314, 88] width 474 height 130
click at [157, 38] on div "Apraksts" at bounding box center [156, 34] width 158 height 22
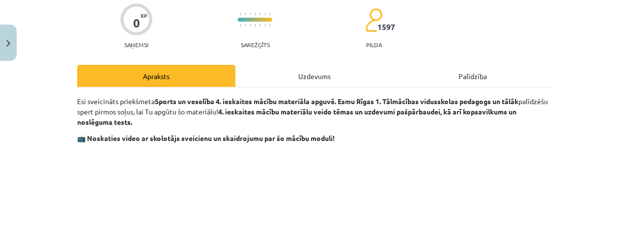
scroll to position [68, 0]
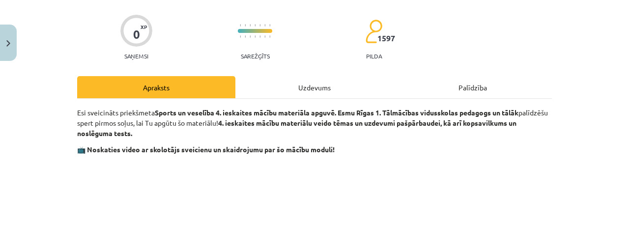
click at [303, 81] on div "Uzdevums" at bounding box center [314, 87] width 158 height 22
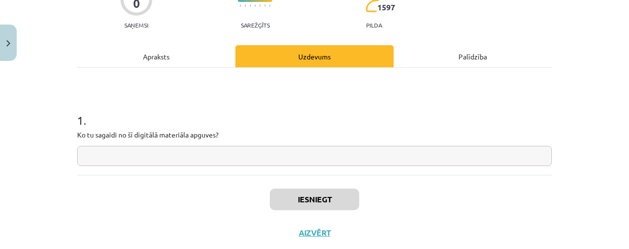
scroll to position [124, 0]
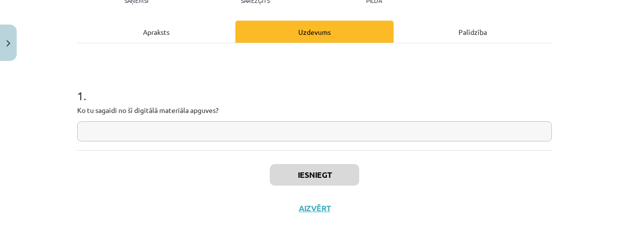
click at [343, 136] on input "text" at bounding box center [314, 131] width 474 height 20
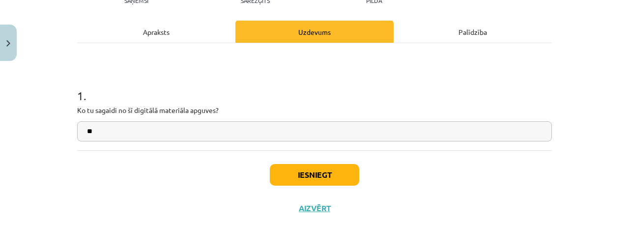
type input "*"
type input "**********"
click at [158, 36] on div "Apraksts" at bounding box center [156, 32] width 158 height 22
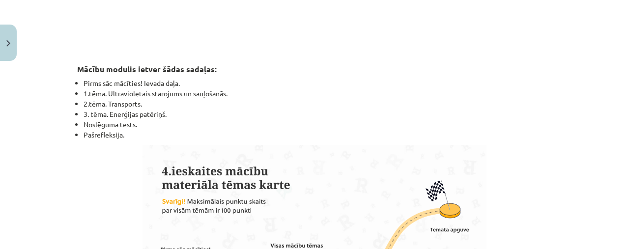
scroll to position [359, 0]
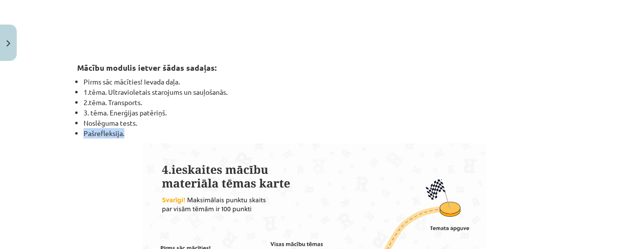
drag, startPoint x: 120, startPoint y: 133, endPoint x: 81, endPoint y: 131, distance: 39.3
click at [83, 131] on li "Pašrefleksija." at bounding box center [317, 133] width 468 height 10
copy li "Pašrefleksija."
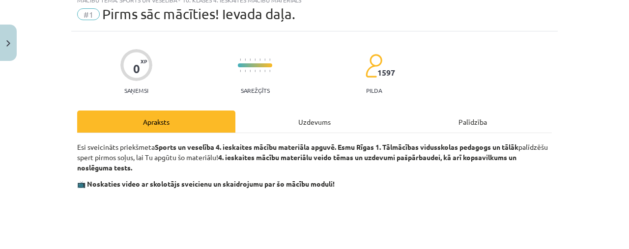
scroll to position [20, 0]
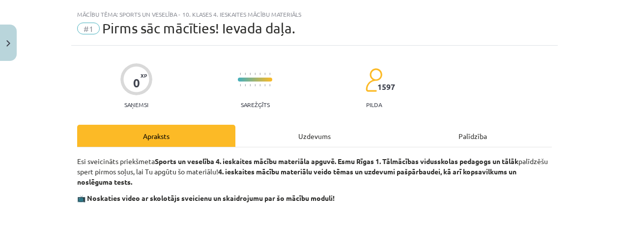
click at [295, 143] on div "Uzdevums" at bounding box center [314, 136] width 158 height 22
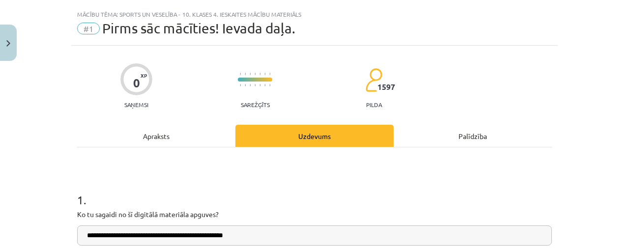
scroll to position [25, 0]
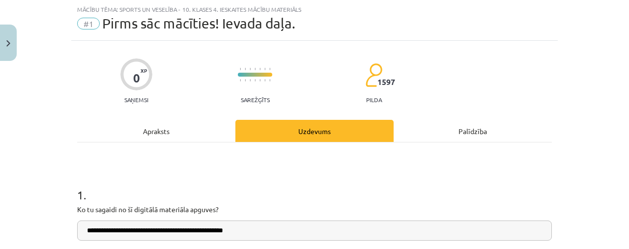
click at [288, 229] on input "**********" at bounding box center [314, 231] width 474 height 20
type input "**********"
click at [187, 137] on div "Apraksts" at bounding box center [156, 131] width 158 height 22
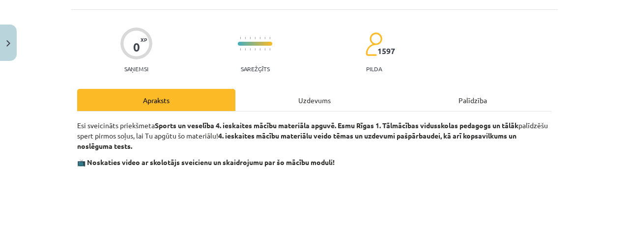
scroll to position [51, 0]
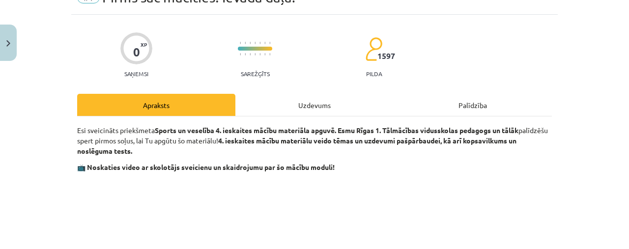
click at [345, 98] on div "Uzdevums" at bounding box center [314, 105] width 158 height 22
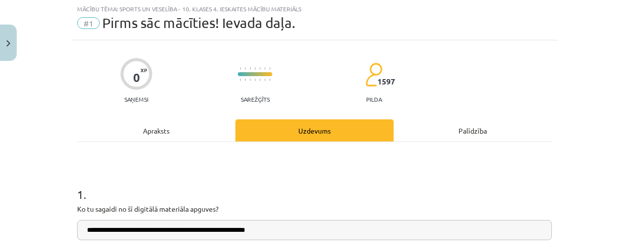
scroll to position [25, 0]
click at [319, 237] on input "**********" at bounding box center [314, 231] width 474 height 20
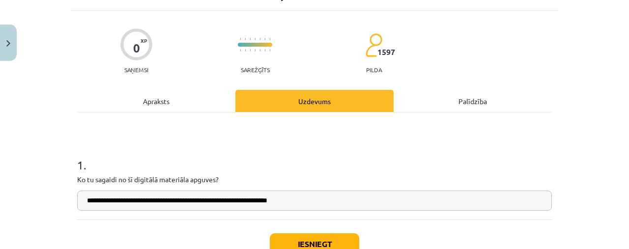
scroll to position [124, 0]
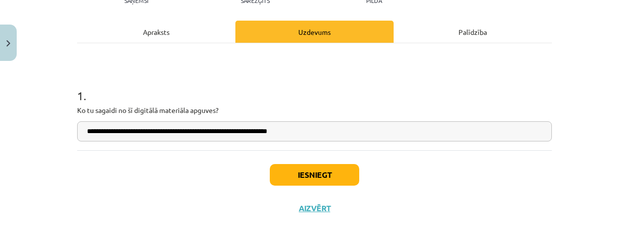
click at [320, 129] on input "**********" at bounding box center [314, 131] width 474 height 20
type input "**********"
click at [329, 174] on button "Iesniegt" at bounding box center [314, 175] width 89 height 22
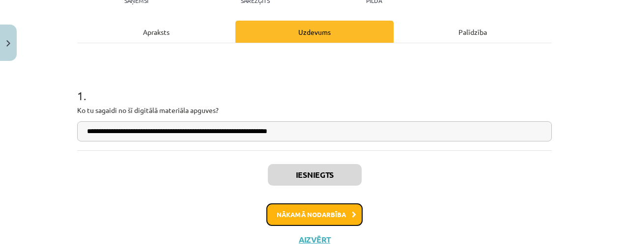
click at [329, 211] on button "Nākamā nodarbība" at bounding box center [314, 214] width 96 height 23
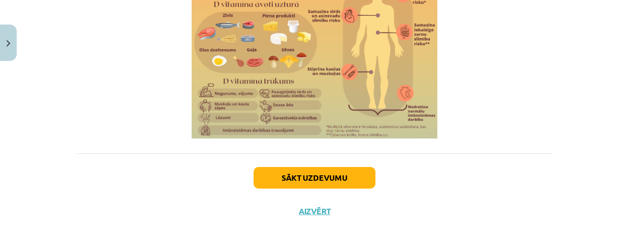
scroll to position [1815, 0]
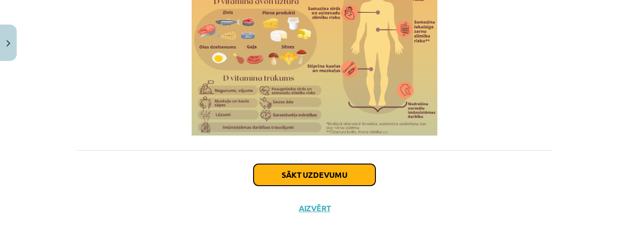
click at [274, 176] on button "Sākt uzdevumu" at bounding box center [314, 175] width 122 height 22
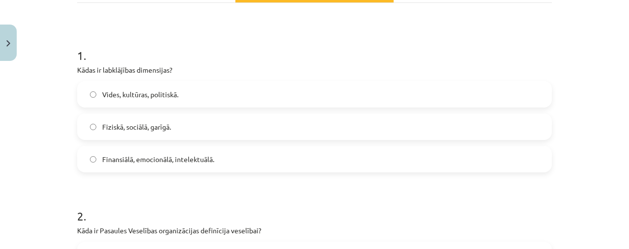
scroll to position [163, 0]
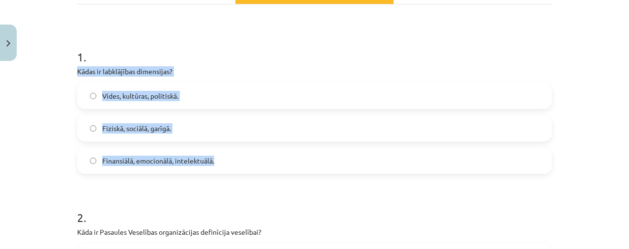
drag, startPoint x: 66, startPoint y: 70, endPoint x: 258, endPoint y: 170, distance: 217.0
click at [258, 170] on div "Mācību tēma: Sports un veselība - 10. klases 4. ieskaites mācību materiāls #2 1…" at bounding box center [314, 124] width 629 height 249
copy div "Kādas ir labklājības dimensijas? Vides, kultūras, politiskā. Fiziskā, sociālā, …"
click at [65, 106] on div "Mācību tēma: Sports un veselība - 10. klases 4. ieskaites mācību materiāls #2 1…" at bounding box center [314, 124] width 629 height 249
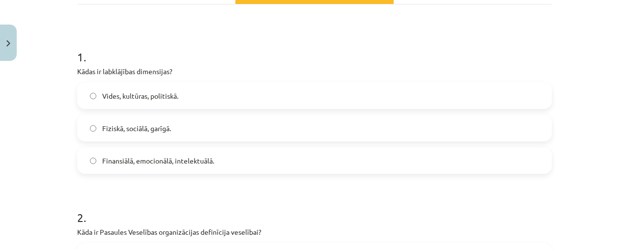
click at [89, 137] on label "Fiziskā, sociālā, garīgā." at bounding box center [314, 128] width 472 height 25
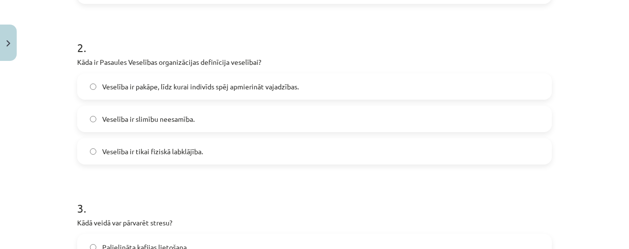
scroll to position [361, 0]
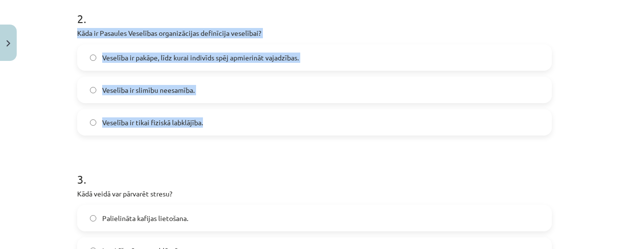
drag, startPoint x: 71, startPoint y: 34, endPoint x: 222, endPoint y: 111, distance: 170.0
click at [222, 111] on div "10 XP Saņemsi Sarežģīts 1597 pilda Apraksts Uzdevums Palīdzība 1 . Kādas ir lab…" at bounding box center [314, 205] width 486 height 1003
copy div "Kāda ir Pasaules Veselības organizācijas definīcija veselībai? Veselība ir pakā…"
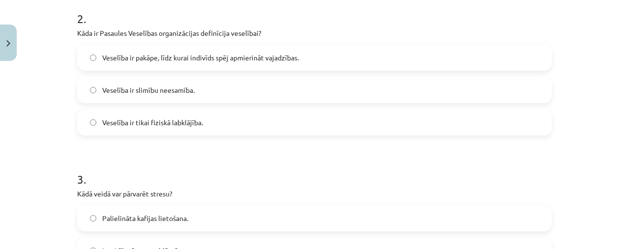
click at [165, 139] on form "1 . Kādas ir labklājības dimensijas? Vides, kultūras, politiskā. Fiziskā, sociā…" at bounding box center [314, 225] width 474 height 783
click at [135, 60] on span "Veselība ir pakāpe, līdz kurai indivīds spēj apmierināt vajadzības." at bounding box center [200, 58] width 196 height 10
click at [136, 82] on label "Veselība ir slimību neesamība." at bounding box center [314, 90] width 472 height 25
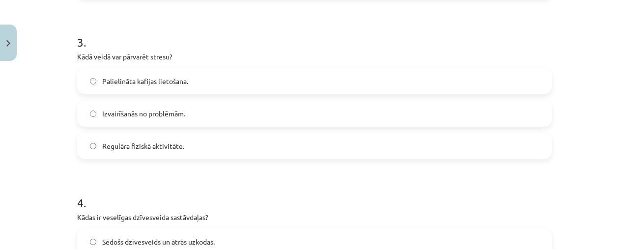
scroll to position [520, 0]
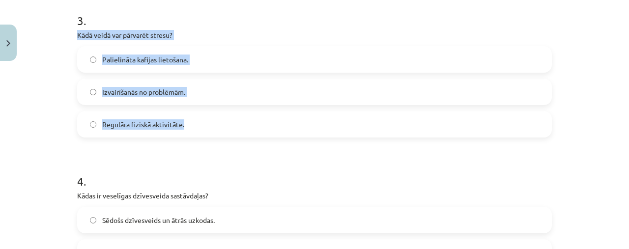
drag, startPoint x: 65, startPoint y: 33, endPoint x: 221, endPoint y: 124, distance: 181.1
click at [221, 124] on div "Mācību tēma: Sports un veselība - 10. klases 4. ieskaites mācību materiāls #2 1…" at bounding box center [314, 124] width 629 height 249
copy div "Kādā veidā var pārvarēt stresu? Palielināta kafijas lietošana. Izvairīšanās no …"
click at [105, 116] on label "Regulāra fiziskā aktivitāte." at bounding box center [314, 124] width 472 height 25
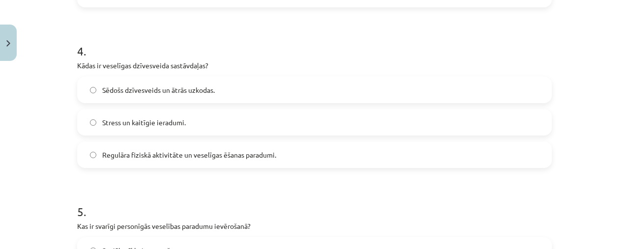
scroll to position [654, 0]
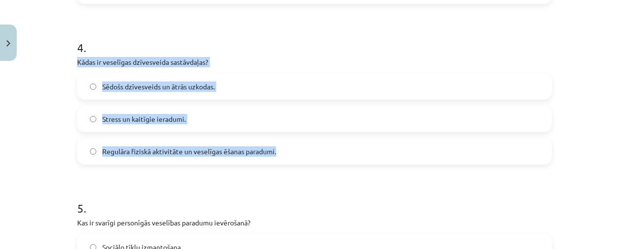
drag, startPoint x: 70, startPoint y: 60, endPoint x: 306, endPoint y: 140, distance: 249.1
copy div "Kādas ir veselīgas dzīvesveida sastāvdaļas? Sēdošs dzīvesveids un ātrās uzkodas…"
click at [95, 151] on label "Regulāra fiziskā aktivitāte un veselīgas ēšanas paradumi." at bounding box center [314, 151] width 472 height 25
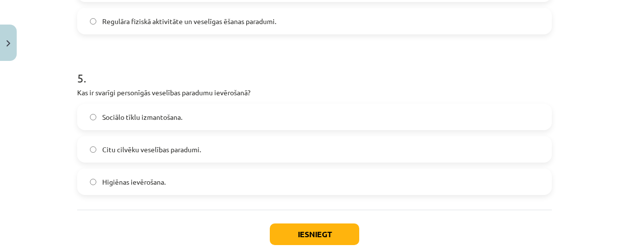
scroll to position [813, 0]
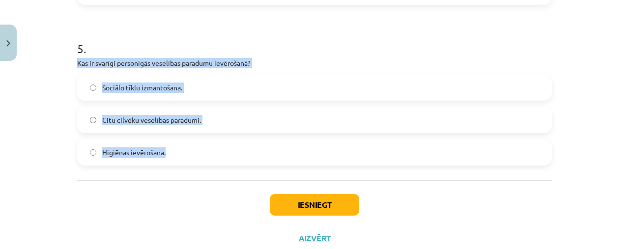
drag, startPoint x: 72, startPoint y: 62, endPoint x: 173, endPoint y: 155, distance: 137.6
copy div "Kas ir svarīgi personīgās veselības paradumu ievērošanā? Sociālo tīklu izmantoš…"
click at [158, 143] on label "Higiēnas ievērošana." at bounding box center [314, 152] width 472 height 25
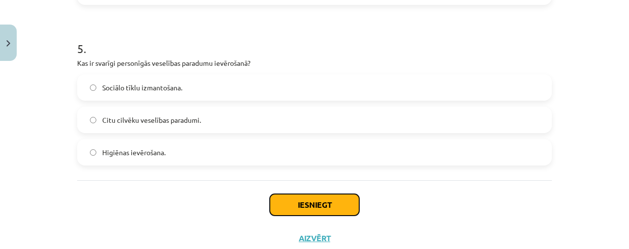
click at [316, 207] on button "Iesniegt" at bounding box center [314, 205] width 89 height 22
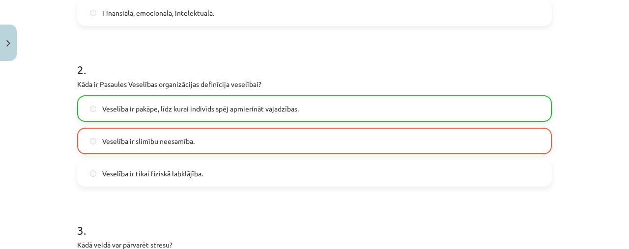
scroll to position [874, 0]
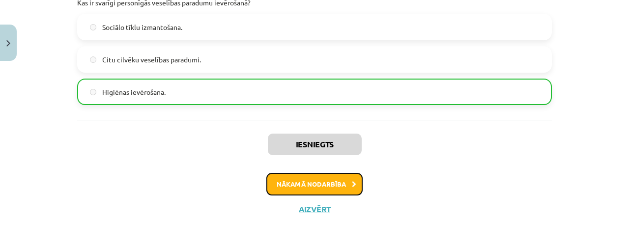
click at [319, 178] on button "Nākamā nodarbība" at bounding box center [314, 184] width 96 height 23
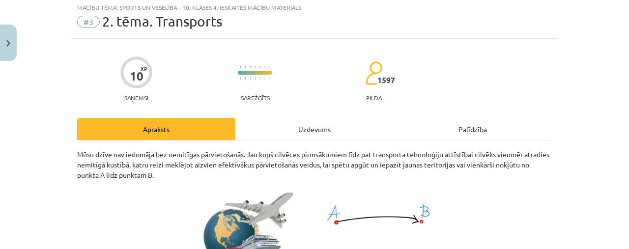
scroll to position [45, 0]
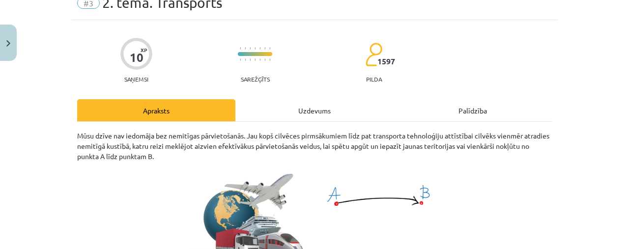
click at [321, 107] on div "Uzdevums" at bounding box center [314, 110] width 158 height 22
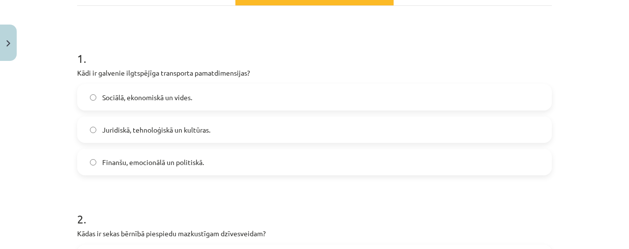
scroll to position [163, 0]
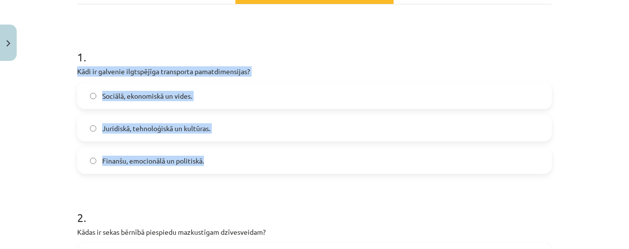
drag, startPoint x: 67, startPoint y: 68, endPoint x: 239, endPoint y: 160, distance: 194.4
copy div "Kādi ir galvenie ilgtspējīga transporta pamatdimensijas? Sociālā, ekonomiskā un…"
click at [139, 91] on span "Sociālā, ekonomiskā un vides." at bounding box center [147, 96] width 90 height 10
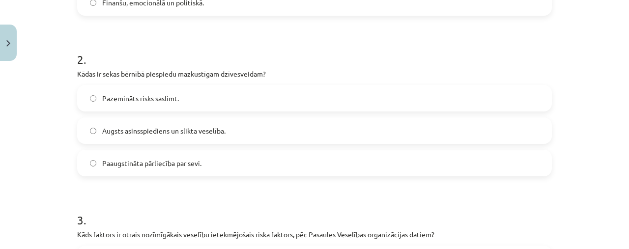
scroll to position [324, 0]
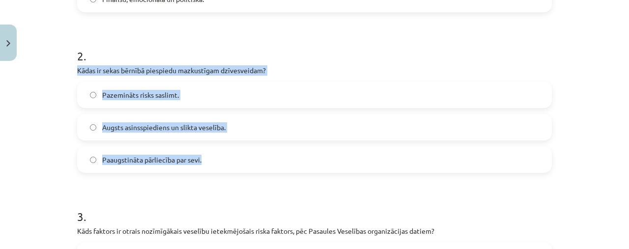
drag, startPoint x: 63, startPoint y: 67, endPoint x: 219, endPoint y: 163, distance: 182.5
click at [219, 163] on div "Mācību tēma: Sports un veselība - 10. klases 4. ieskaites mācību materiāls #3 2…" at bounding box center [314, 124] width 629 height 249
copy div "Kādas ir sekas bērnībā piespiedu mazkustīgam dzīvesveidam? Pazemināts risks sas…"
click at [167, 137] on label "Augsts asinsspiediens un slikta veselība." at bounding box center [314, 127] width 472 height 25
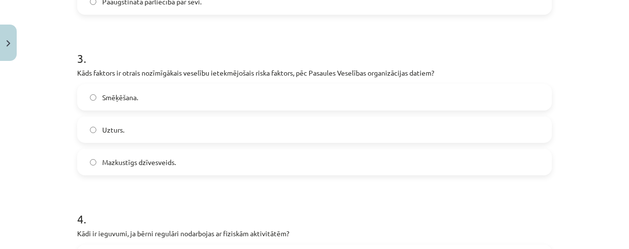
scroll to position [499, 0]
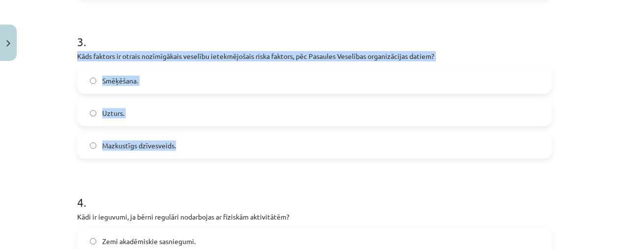
drag, startPoint x: 69, startPoint y: 55, endPoint x: 228, endPoint y: 145, distance: 183.0
click at [228, 145] on div "10 XP Saņemsi Sarežģīts 1597 pilda Apraksts Uzdevums Palīdzība 1 . Kādi ir galv…" at bounding box center [314, 67] width 486 height 1003
copy div "Kāds faktors ir otrais nozīmīgākais veselību ietekmējošais riska faktors, pēc P…"
click at [171, 144] on span "Mazkustīgs dzīvesveids." at bounding box center [139, 145] width 74 height 10
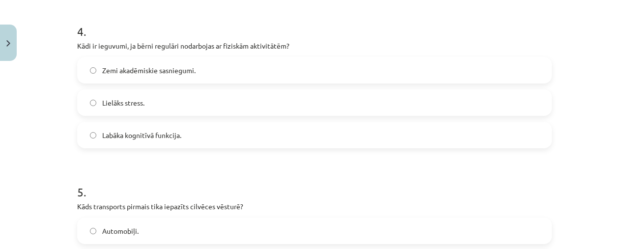
scroll to position [667, 0]
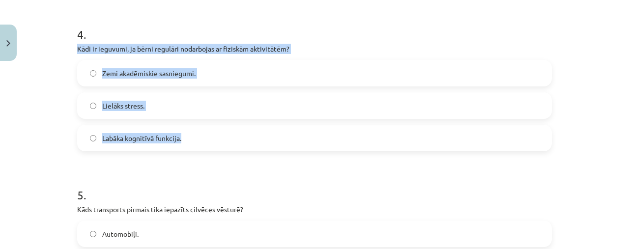
drag, startPoint x: 71, startPoint y: 49, endPoint x: 263, endPoint y: 139, distance: 212.9
copy div "Kādi ir ieguvumi, ja bērni regulāri nodarbojas ar fiziskām aktivitātēm? Zemi ak…"
click at [203, 135] on label "Labāka kognitīvā funkcija." at bounding box center [314, 138] width 472 height 25
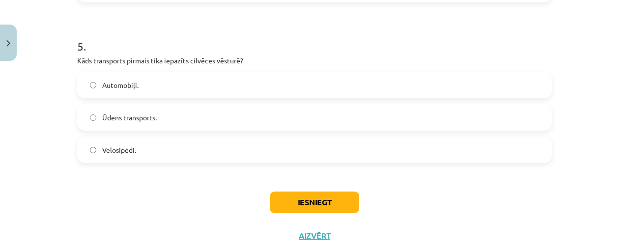
scroll to position [817, 0]
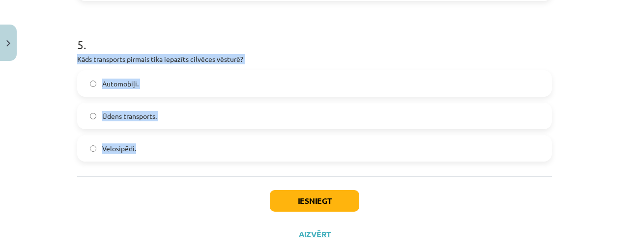
drag, startPoint x: 63, startPoint y: 53, endPoint x: 178, endPoint y: 162, distance: 158.4
click at [178, 162] on div "Mācību tēma: Sports un veselība - 10. klases 4. ieskaites mācību materiāls #3 2…" at bounding box center [314, 124] width 629 height 249
click at [157, 116] on label "Ūdens transports." at bounding box center [314, 116] width 472 height 25
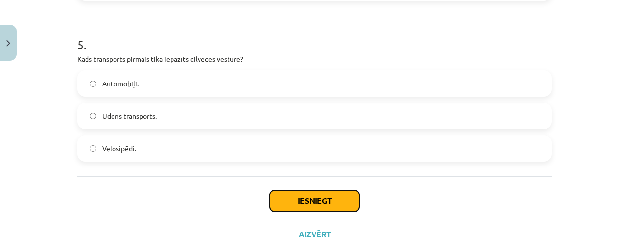
click at [314, 204] on button "Iesniegt" at bounding box center [314, 201] width 89 height 22
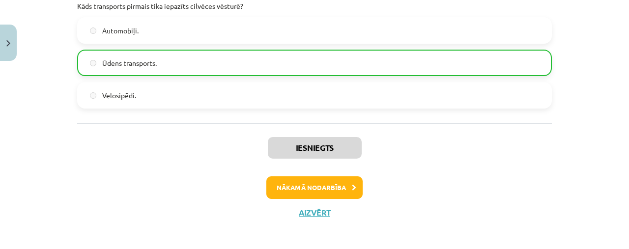
scroll to position [869, 0]
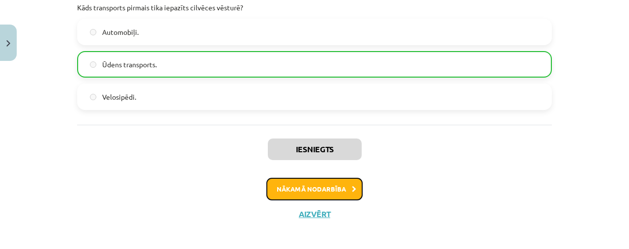
click at [300, 190] on button "Nākamā nodarbība" at bounding box center [314, 189] width 96 height 23
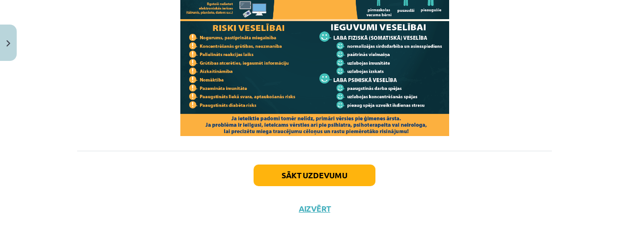
scroll to position [1061, 0]
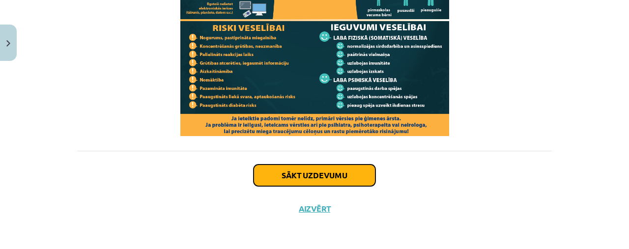
click at [328, 166] on button "Sākt uzdevumu" at bounding box center [314, 176] width 122 height 22
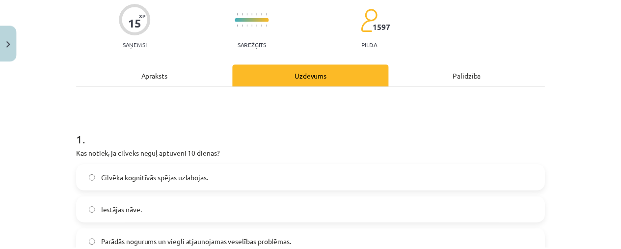
scroll to position [0, 0]
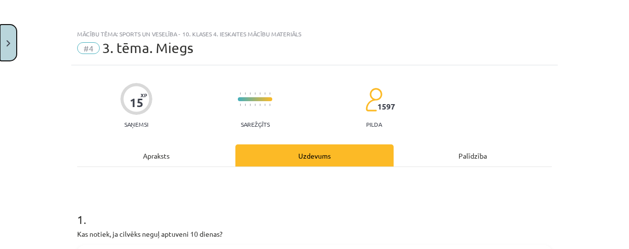
click at [11, 34] on button "Close" at bounding box center [8, 43] width 17 height 36
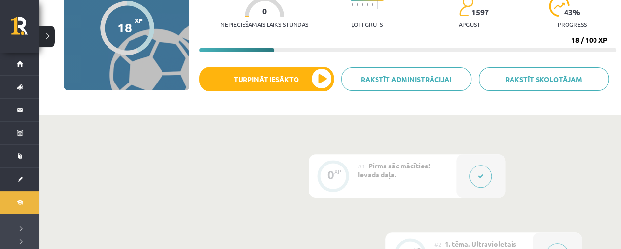
scroll to position [115, 0]
